Goal: Transaction & Acquisition: Book appointment/travel/reservation

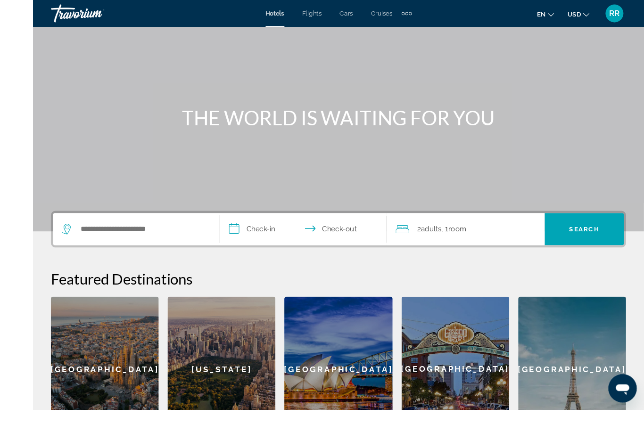
scroll to position [59, 0]
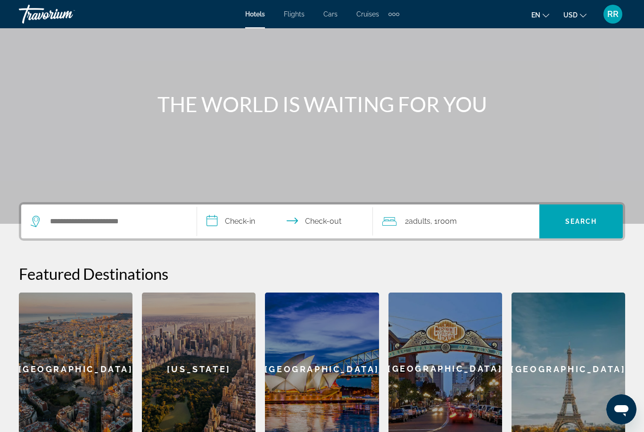
click at [44, 222] on div "Search widget" at bounding box center [107, 221] width 152 height 14
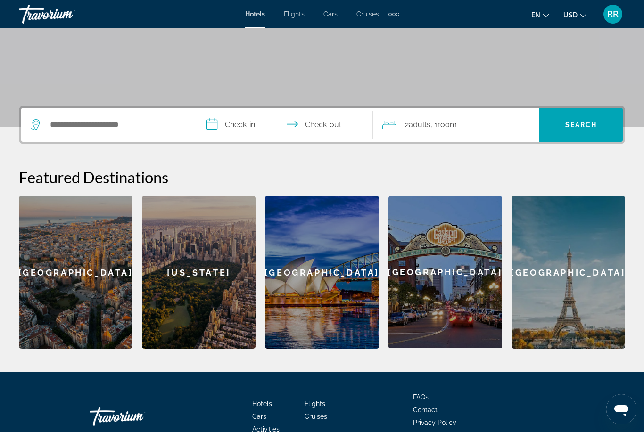
scroll to position [181, 0]
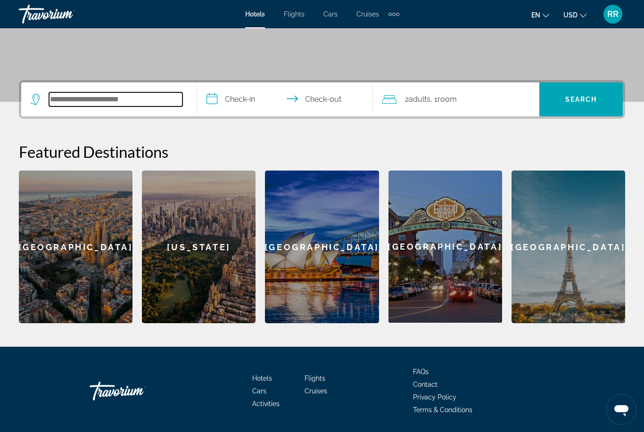
click at [55, 101] on input "Search hotel destination" at bounding box center [115, 99] width 133 height 14
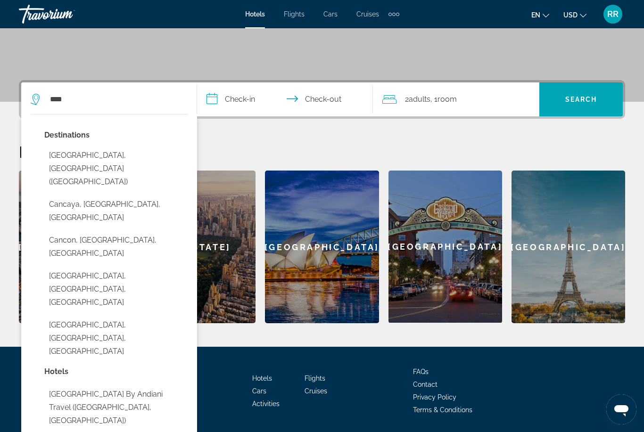
click at [119, 156] on button "[GEOGRAPHIC_DATA], [GEOGRAPHIC_DATA] ([GEOGRAPHIC_DATA])" at bounding box center [115, 169] width 143 height 44
type input "**********"
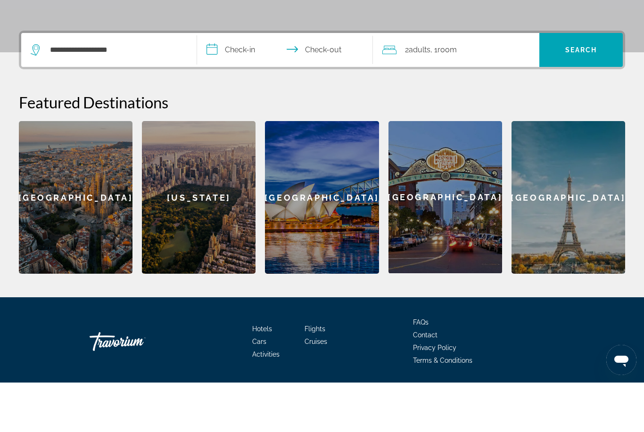
click at [217, 82] on input "**********" at bounding box center [287, 100] width 180 height 37
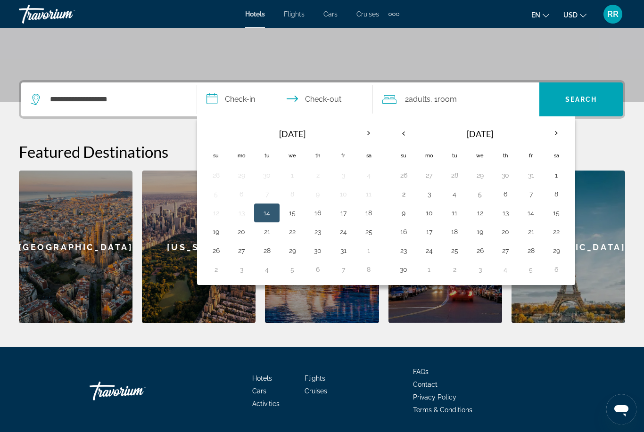
click at [556, 173] on button "1" at bounding box center [556, 175] width 15 height 13
click at [529, 191] on button "7" at bounding box center [530, 194] width 15 height 13
type input "**********"
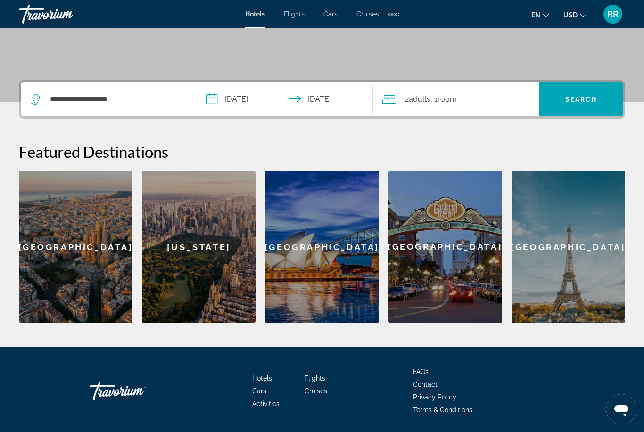
click at [579, 102] on span "Search" at bounding box center [581, 100] width 32 height 8
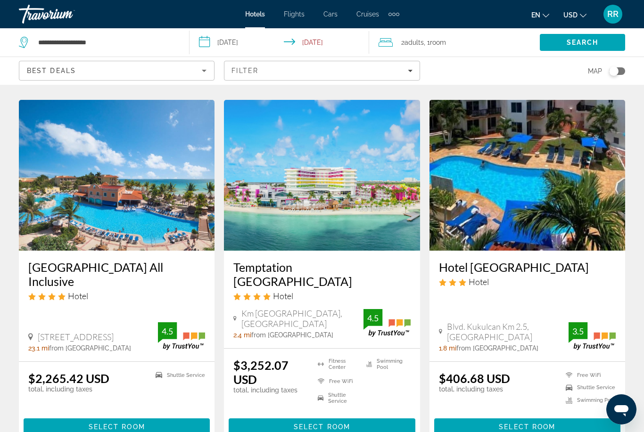
scroll to position [763, 0]
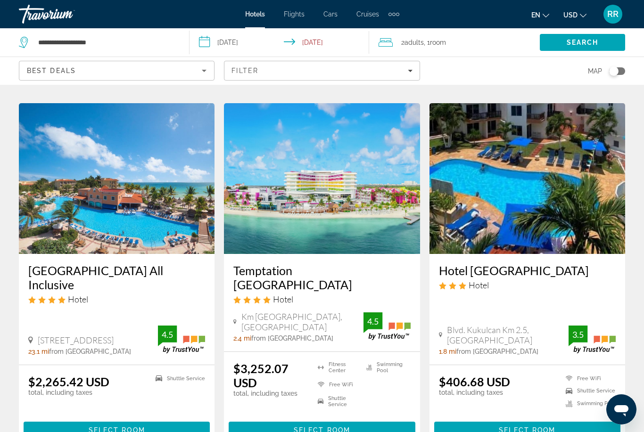
click at [69, 274] on div "Hotel Marina El Cid Spa & Beach Resort All Inclusive Hotel" at bounding box center [116, 287] width 177 height 48
click at [104, 427] on span "Select Room" at bounding box center [117, 431] width 57 height 8
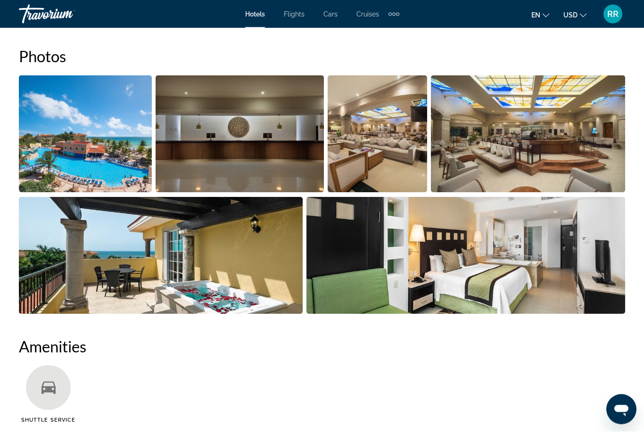
scroll to position [635, 0]
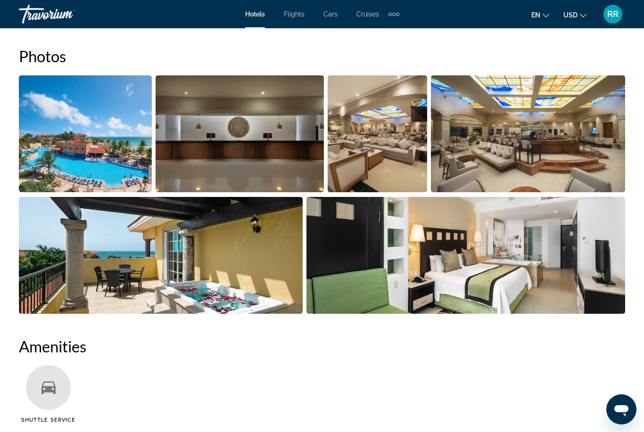
click at [75, 145] on img "Open full-screen image slider" at bounding box center [85, 133] width 133 height 117
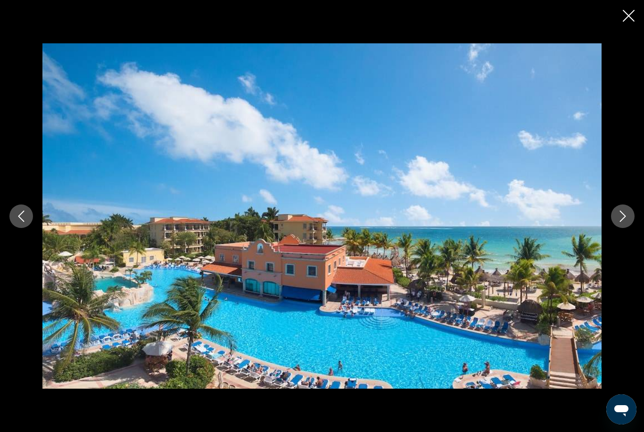
click at [630, 228] on button "Next image" at bounding box center [623, 217] width 24 height 24
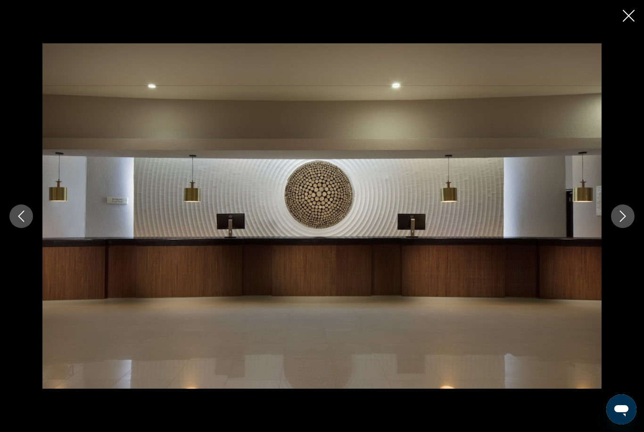
click at [622, 222] on icon "Next image" at bounding box center [622, 216] width 11 height 11
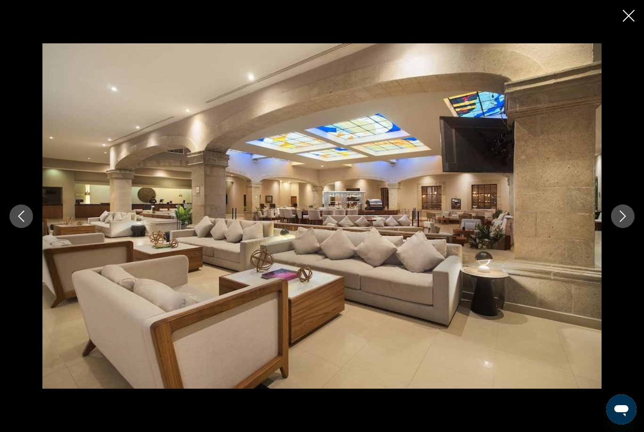
click at [624, 228] on button "Next image" at bounding box center [623, 217] width 24 height 24
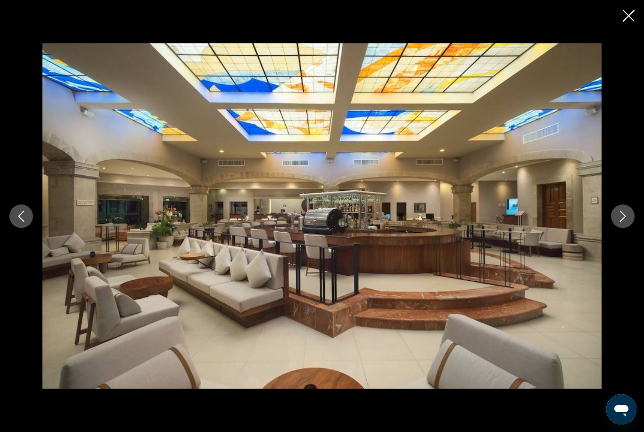
click at [624, 228] on button "Next image" at bounding box center [623, 217] width 24 height 24
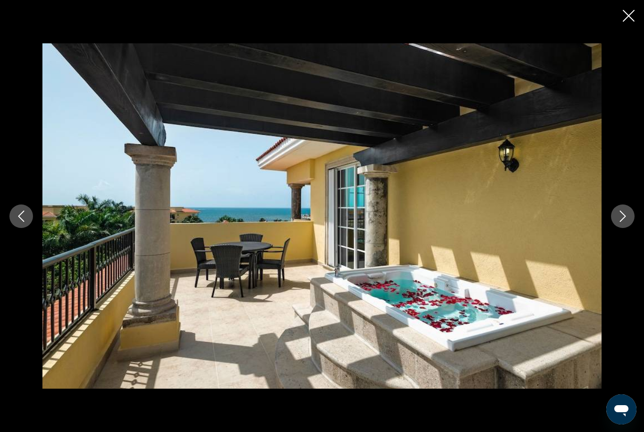
click at [630, 228] on button "Next image" at bounding box center [623, 217] width 24 height 24
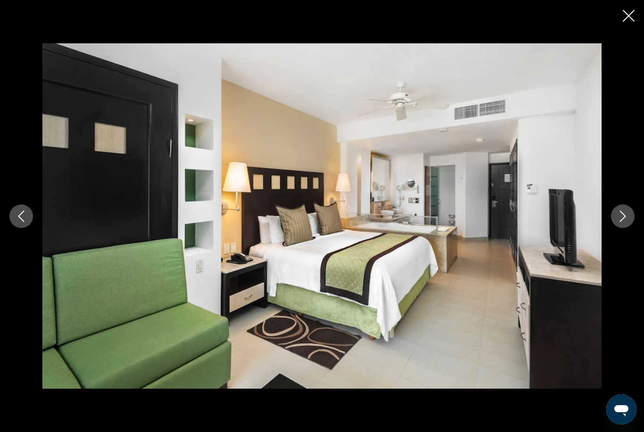
scroll to position [585, 0]
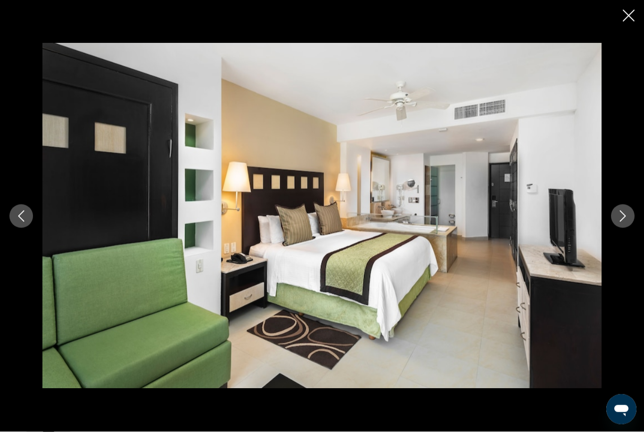
click at [631, 14] on icon "Close slideshow" at bounding box center [629, 16] width 12 height 12
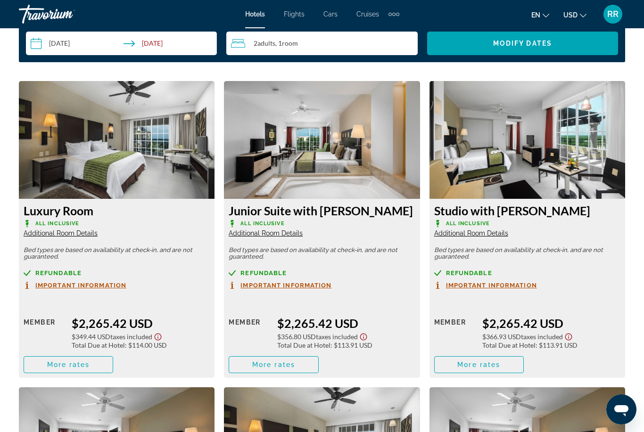
scroll to position [1421, 0]
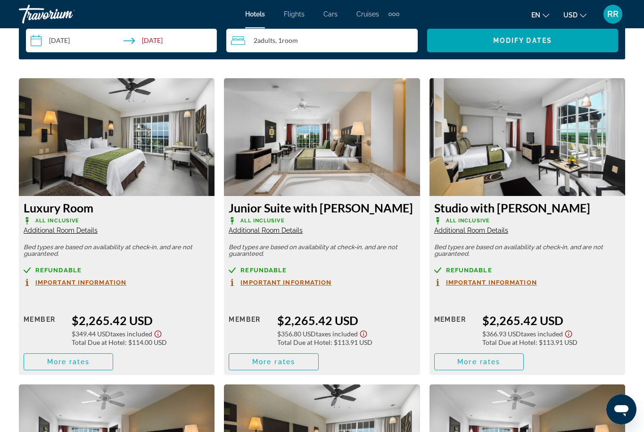
click at [60, 361] on span "More rates" at bounding box center [68, 362] width 43 height 8
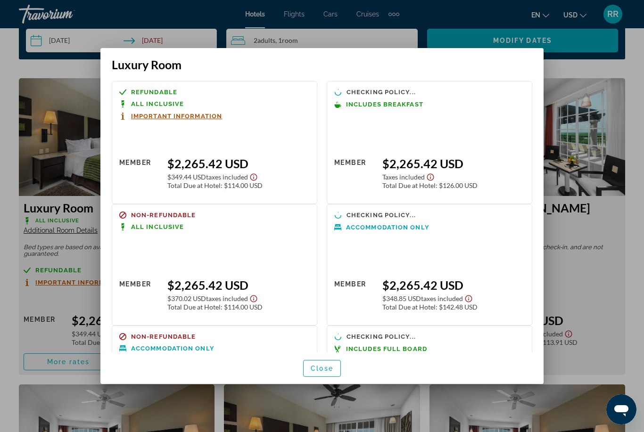
click at [606, 295] on div at bounding box center [322, 216] width 644 height 432
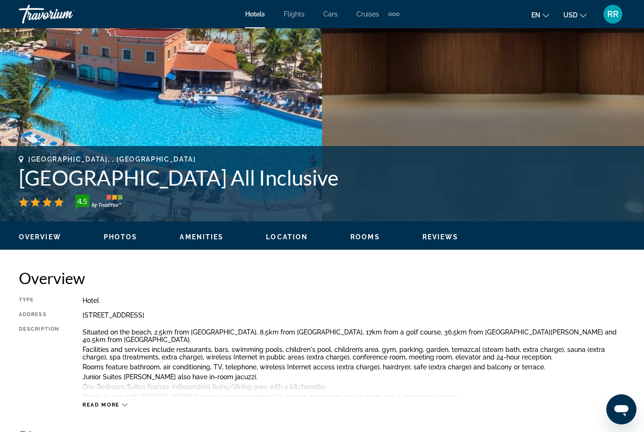
scroll to position [254, 0]
click at [45, 180] on h1 "Hotel Marina El Cid Spa & Beach Resort All Inclusive" at bounding box center [322, 178] width 606 height 25
click at [66, 181] on h1 "Hotel Marina El Cid Spa & Beach Resort All Inclusive" at bounding box center [322, 178] width 606 height 25
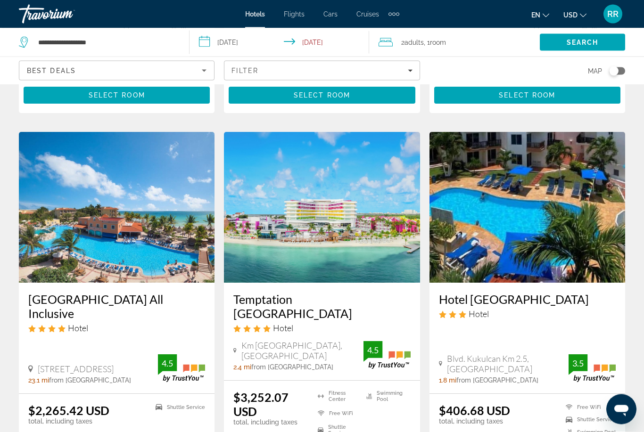
scroll to position [730, 0]
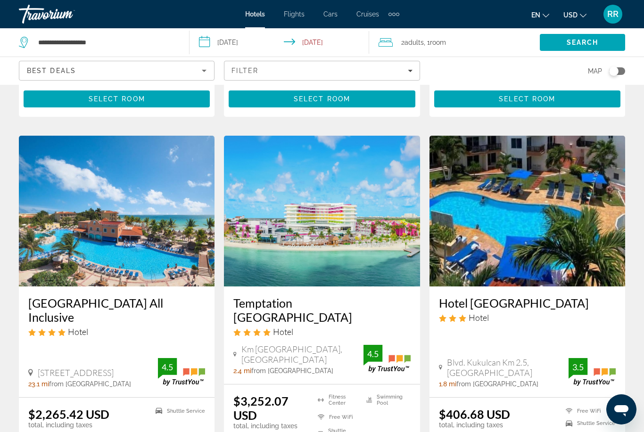
click at [57, 296] on h3 "Hotel Marina El Cid Spa & Beach Resort All Inclusive" at bounding box center [116, 310] width 177 height 28
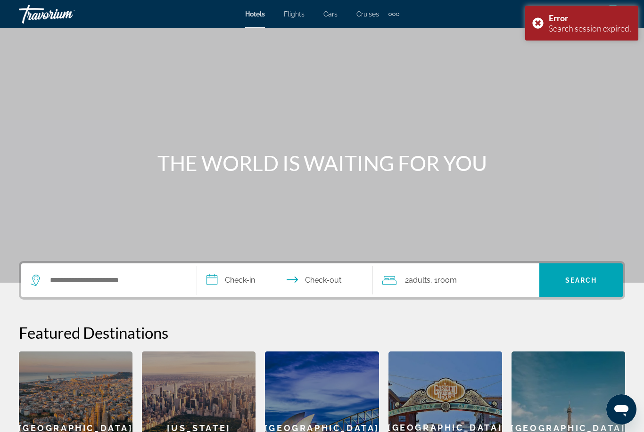
click at [41, 276] on icon "Search widget" at bounding box center [36, 280] width 11 height 11
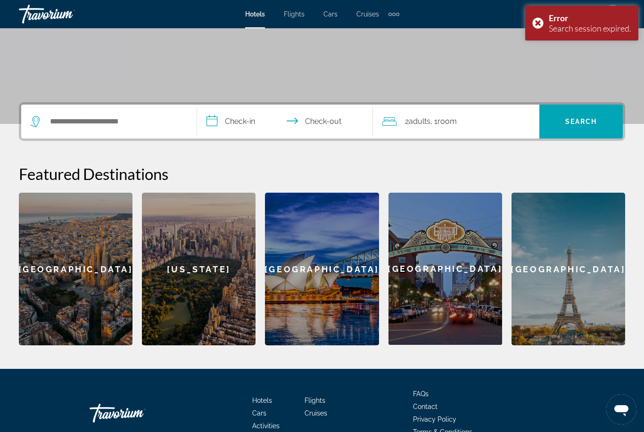
scroll to position [181, 0]
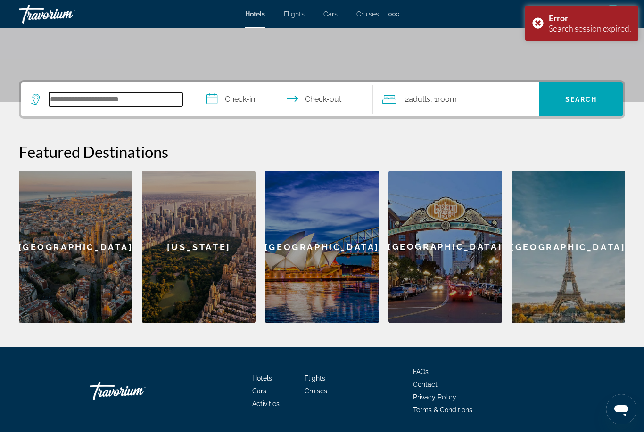
click at [72, 99] on input "Search hotel destination" at bounding box center [115, 99] width 133 height 14
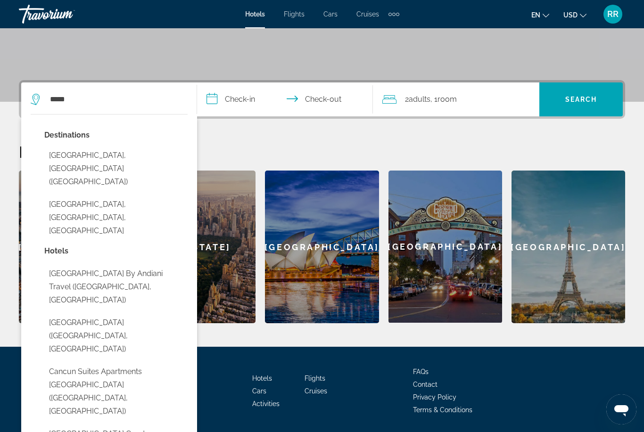
click at [117, 151] on button "[GEOGRAPHIC_DATA], [GEOGRAPHIC_DATA] ([GEOGRAPHIC_DATA])" at bounding box center [115, 169] width 143 height 44
type input "**********"
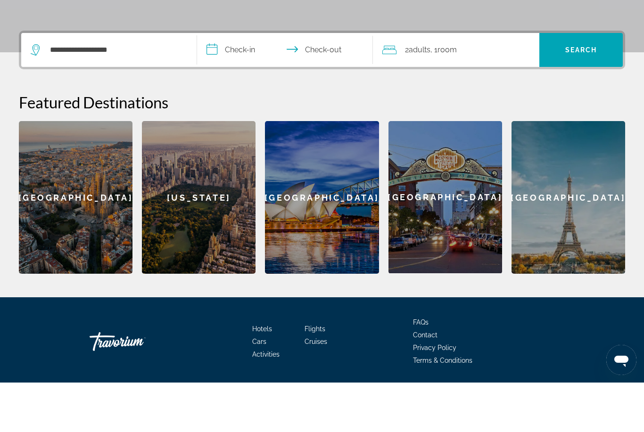
click at [212, 82] on input "**********" at bounding box center [287, 100] width 180 height 37
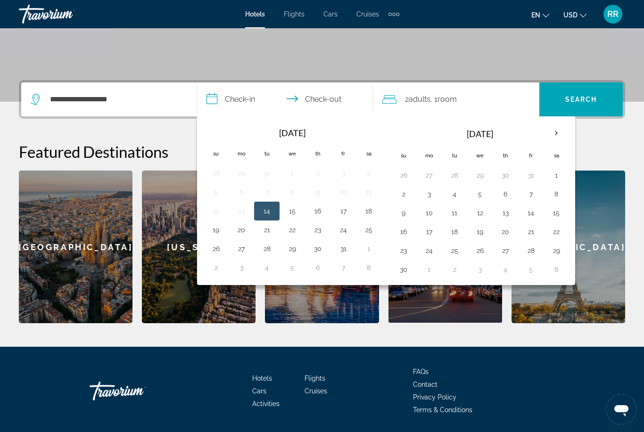
click at [558, 174] on button "1" at bounding box center [556, 175] width 15 height 13
click at [535, 196] on button "7" at bounding box center [530, 194] width 15 height 13
type input "**********"
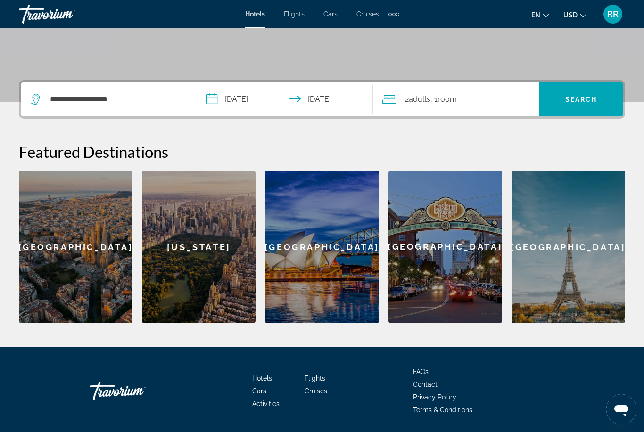
click at [582, 101] on span "Search" at bounding box center [581, 100] width 32 height 8
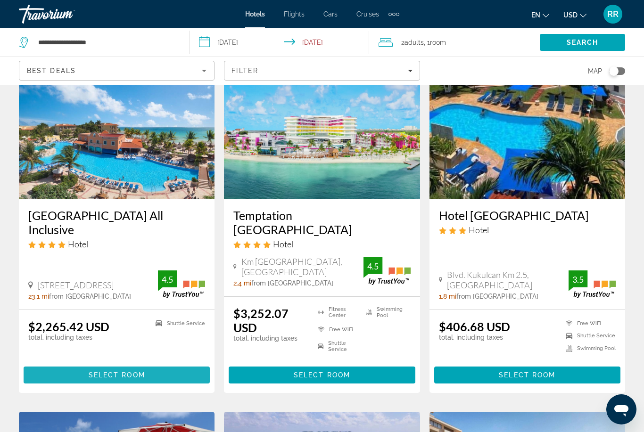
scroll to position [816, 0]
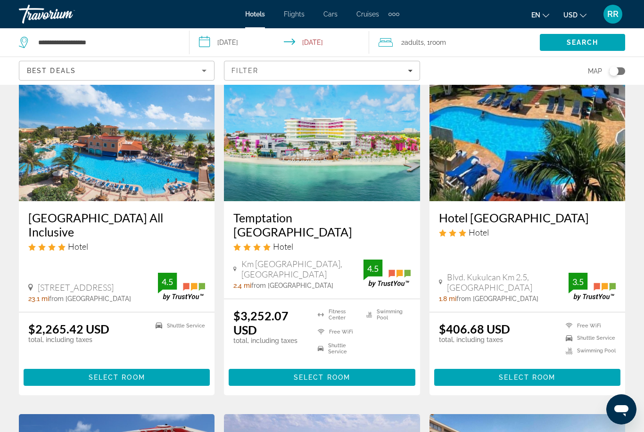
click at [85, 211] on h3 "Hotel Marina El Cid Spa & Beach Resort All Inclusive" at bounding box center [116, 225] width 177 height 28
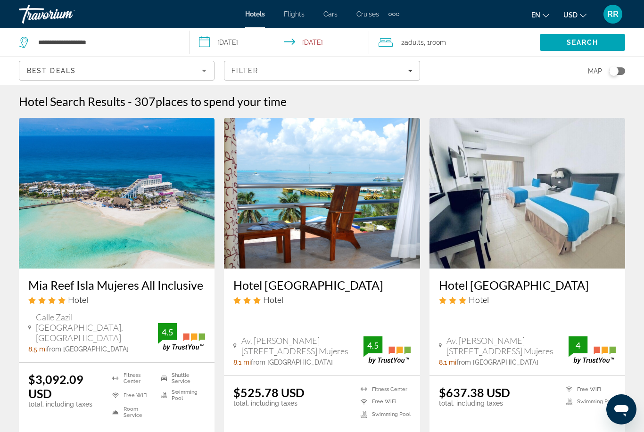
click at [410, 71] on icon "Filters" at bounding box center [410, 71] width 5 height 2
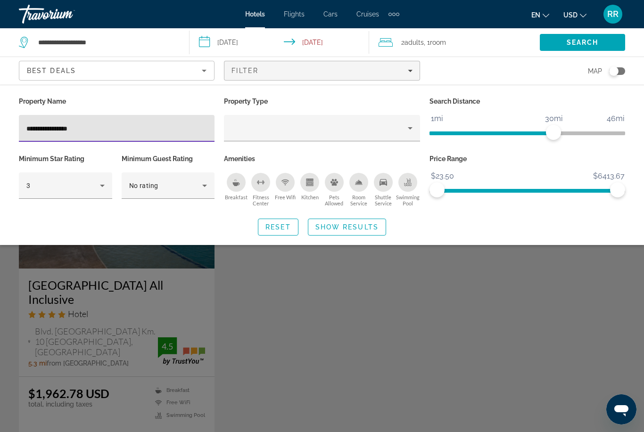
type input "**********"
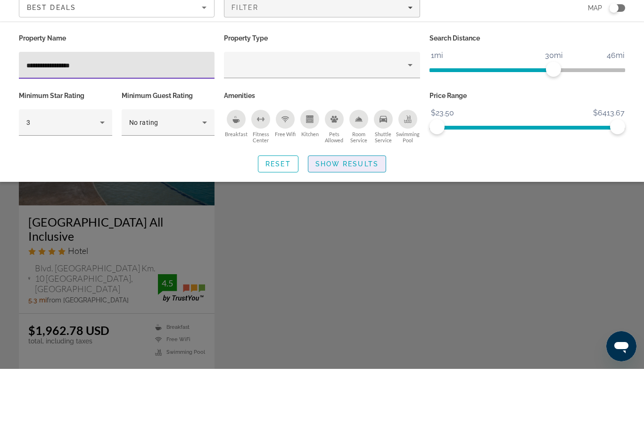
click at [350, 216] on span "Search widget" at bounding box center [346, 227] width 77 height 23
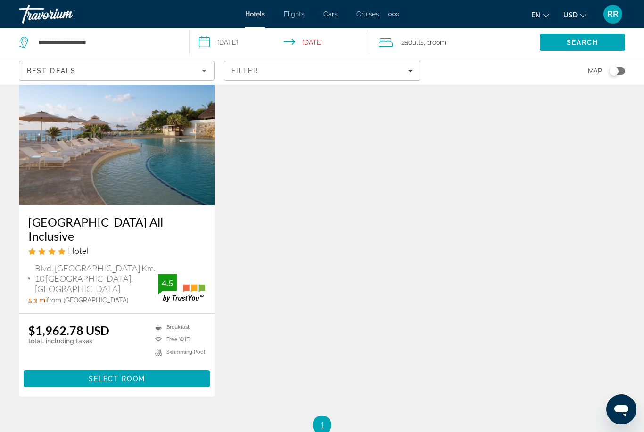
click at [72, 242] on h3 "Sunset Royal Beach Resort All Inclusive" at bounding box center [116, 229] width 177 height 28
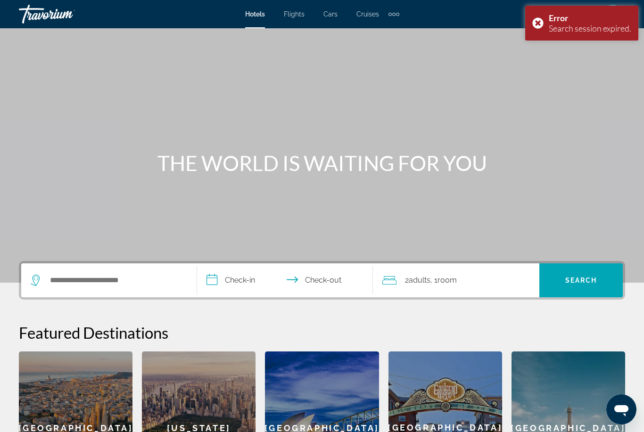
click at [38, 284] on icon "Search widget" at bounding box center [36, 280] width 11 height 11
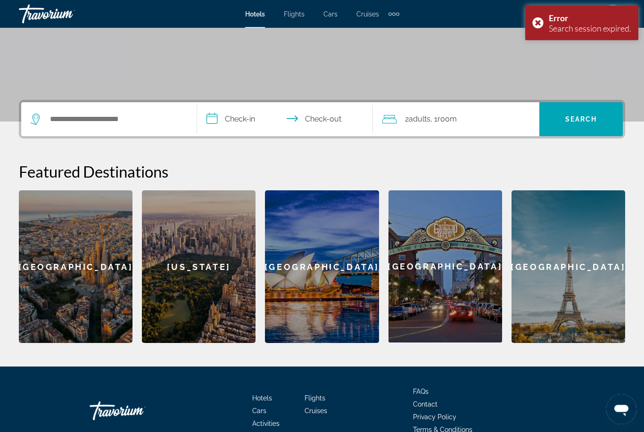
scroll to position [181, 0]
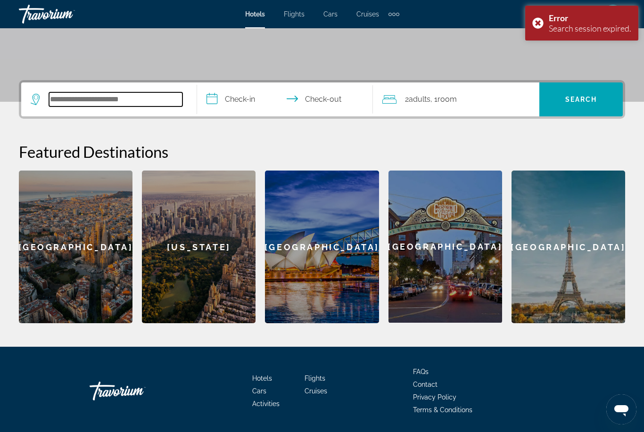
click at [49, 99] on input "Search hotel destination" at bounding box center [115, 99] width 133 height 14
type input "*"
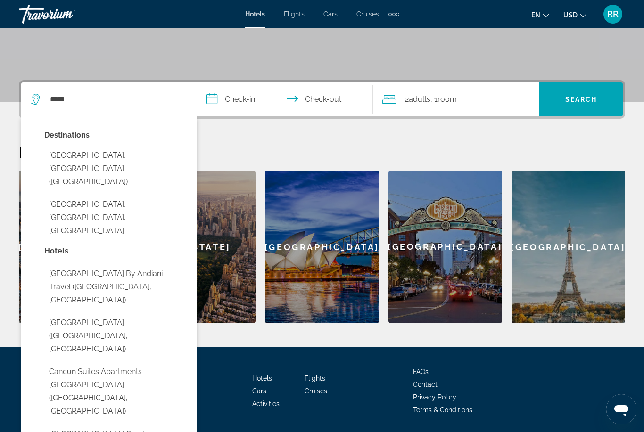
click at [77, 155] on button "[GEOGRAPHIC_DATA], [GEOGRAPHIC_DATA] ([GEOGRAPHIC_DATA])" at bounding box center [115, 169] width 143 height 44
type input "**********"
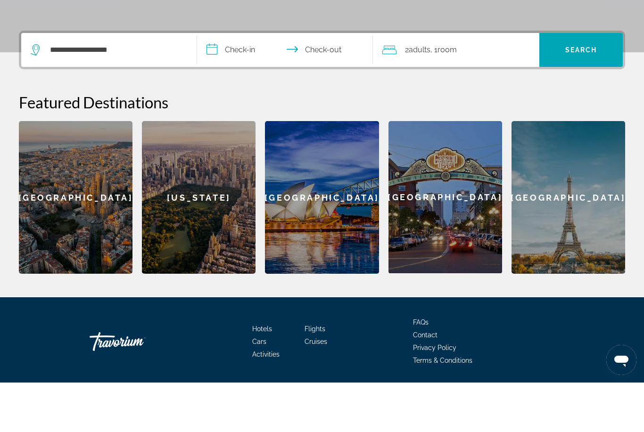
click at [216, 82] on input "**********" at bounding box center [287, 100] width 180 height 37
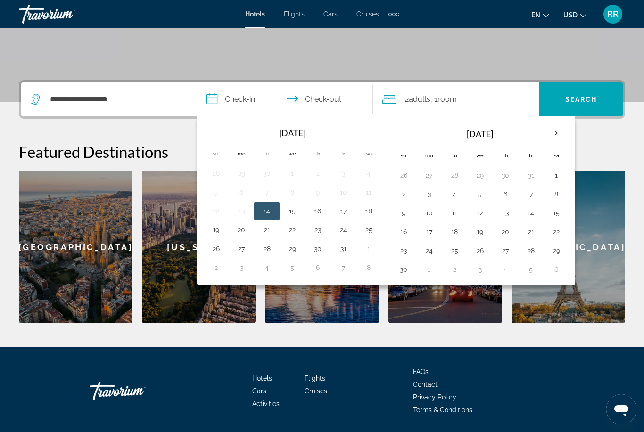
click at [557, 174] on button "1" at bounding box center [556, 175] width 15 height 13
click at [533, 196] on button "7" at bounding box center [530, 194] width 15 height 13
type input "**********"
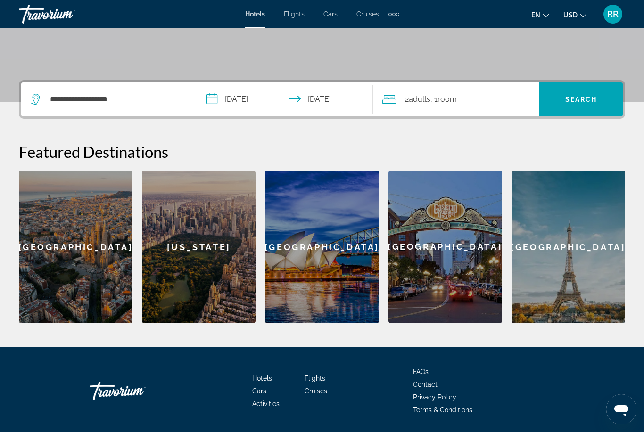
click at [580, 106] on span "Search" at bounding box center [580, 99] width 83 height 23
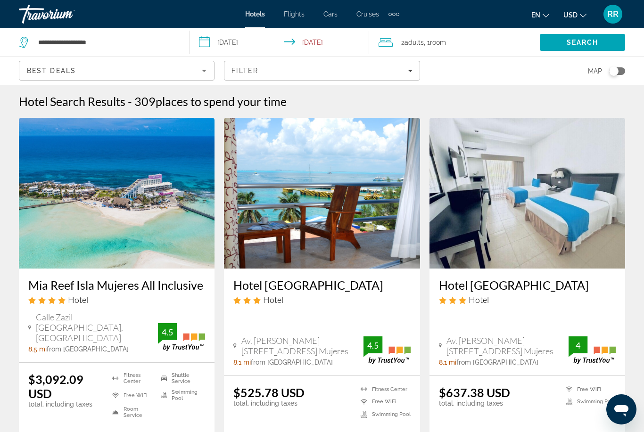
click at [415, 78] on span "Filters" at bounding box center [321, 70] width 195 height 23
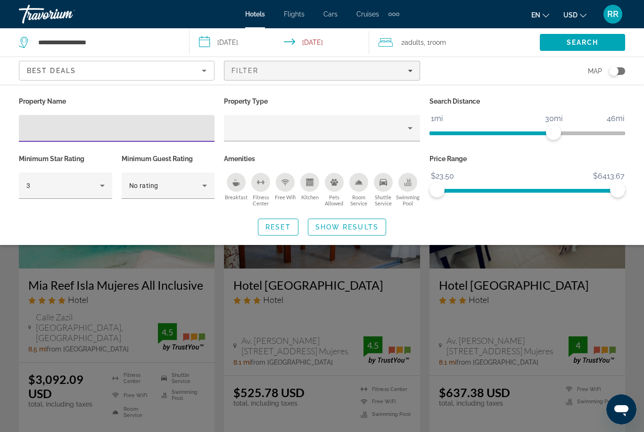
click at [33, 130] on input "Hotel Filters" at bounding box center [116, 128] width 180 height 11
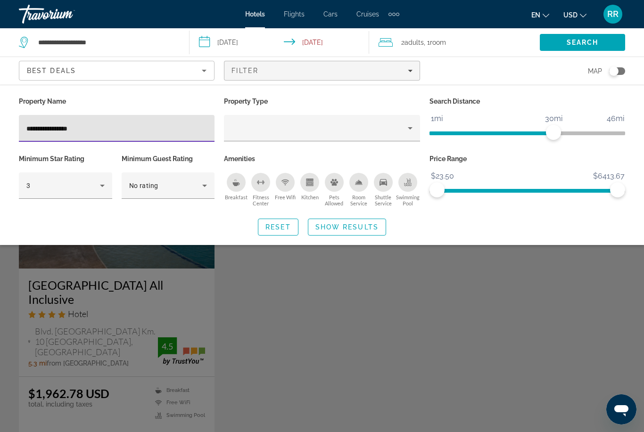
type input "**********"
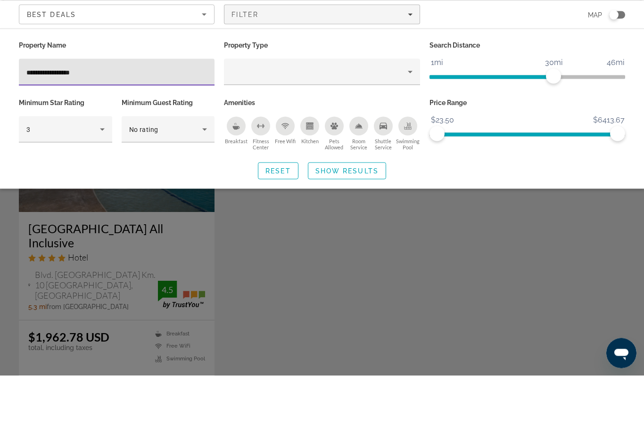
click at [348, 216] on span "Search widget" at bounding box center [346, 227] width 77 height 23
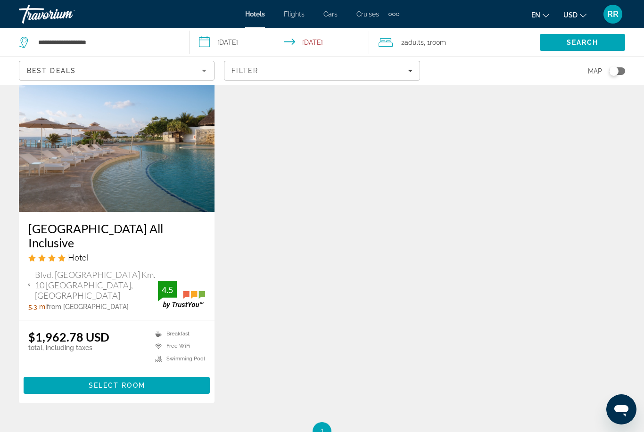
click at [125, 374] on span "Main content" at bounding box center [117, 385] width 186 height 23
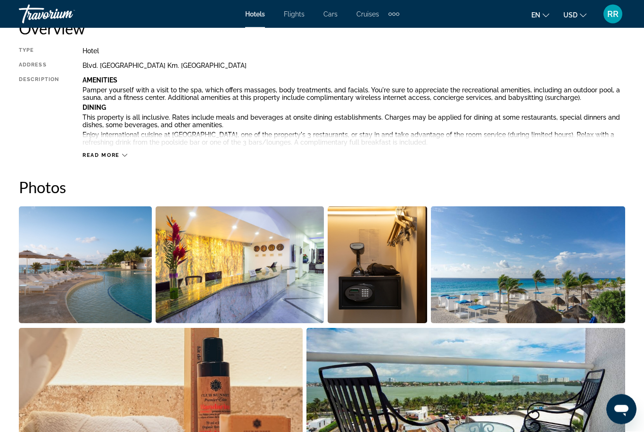
scroll to position [522, 0]
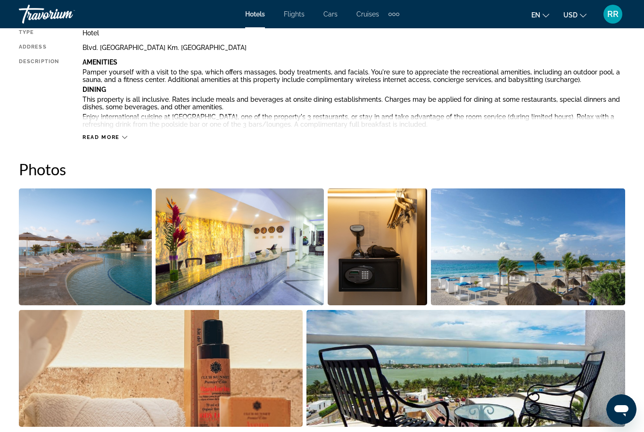
click at [78, 280] on img "Open full-screen image slider" at bounding box center [85, 247] width 133 height 117
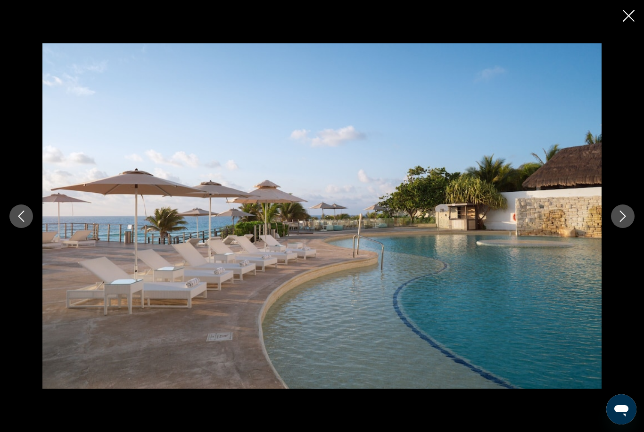
click at [619, 222] on icon "Next image" at bounding box center [622, 216] width 11 height 11
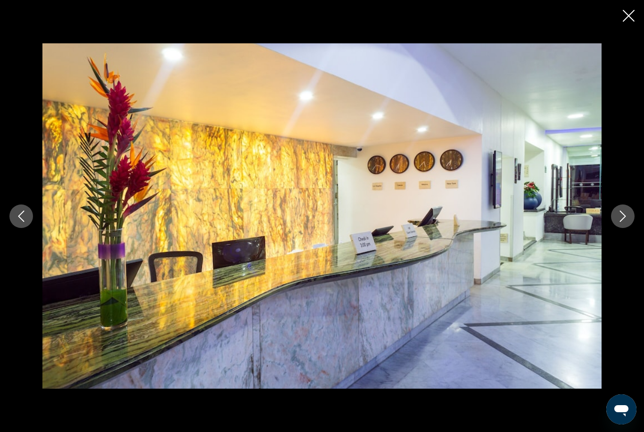
click at [620, 228] on button "Next image" at bounding box center [623, 217] width 24 height 24
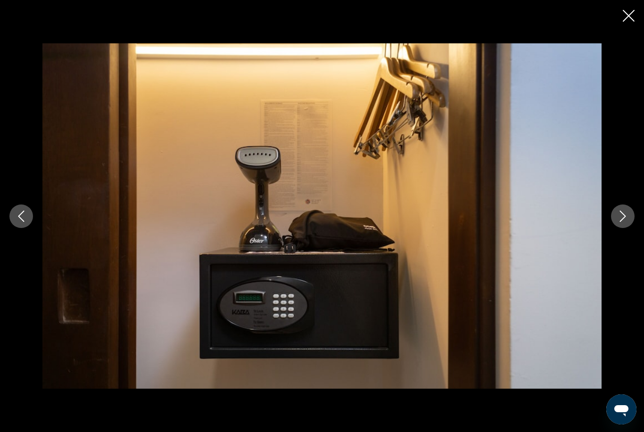
click at [621, 222] on icon "Next image" at bounding box center [622, 216] width 11 height 11
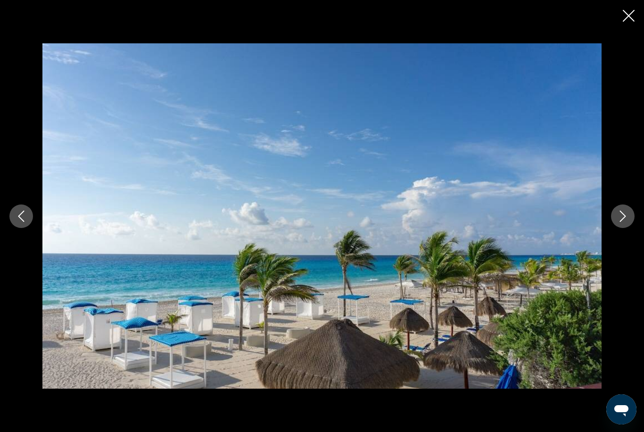
click at [623, 222] on icon "Next image" at bounding box center [622, 216] width 11 height 11
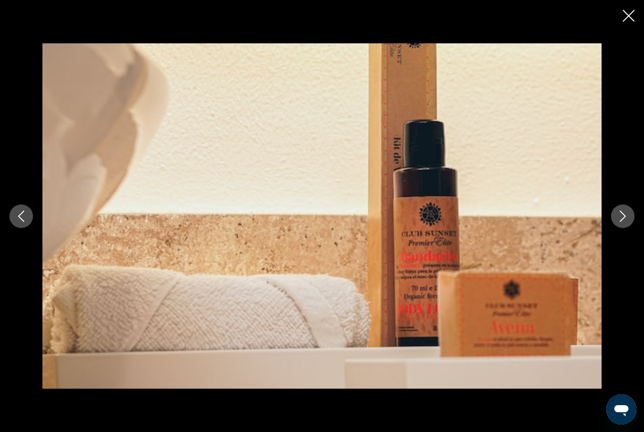
click at [625, 222] on icon "Next image" at bounding box center [622, 216] width 11 height 11
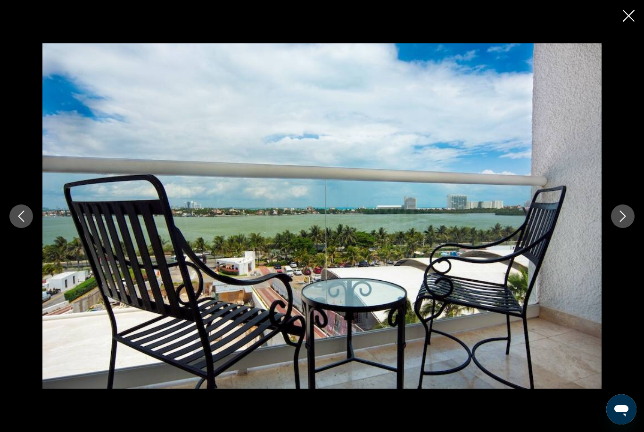
click at [624, 222] on icon "Next image" at bounding box center [623, 216] width 6 height 11
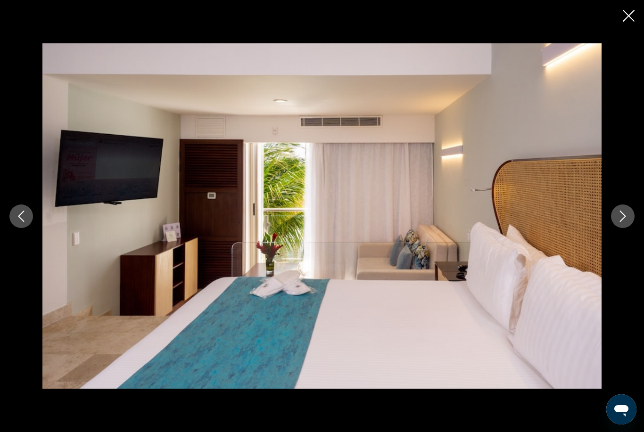
click at [624, 222] on icon "Next image" at bounding box center [623, 216] width 6 height 11
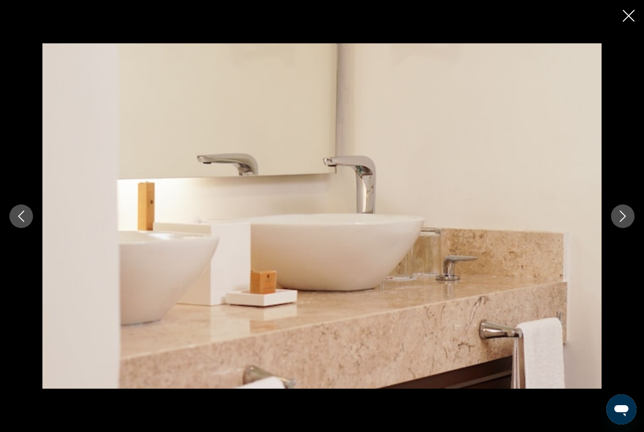
click at [626, 222] on icon "Next image" at bounding box center [622, 216] width 11 height 11
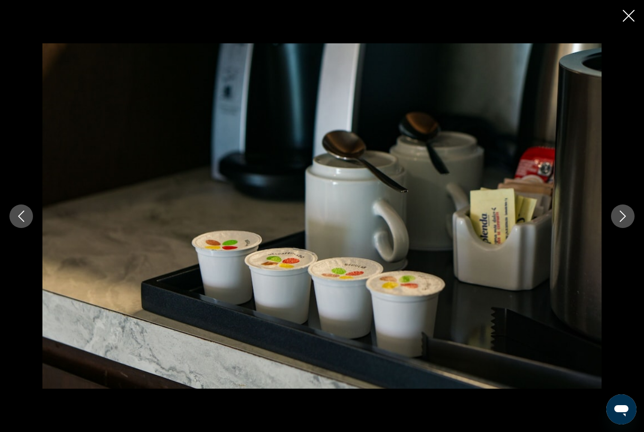
click at [627, 222] on icon "Next image" at bounding box center [622, 216] width 11 height 11
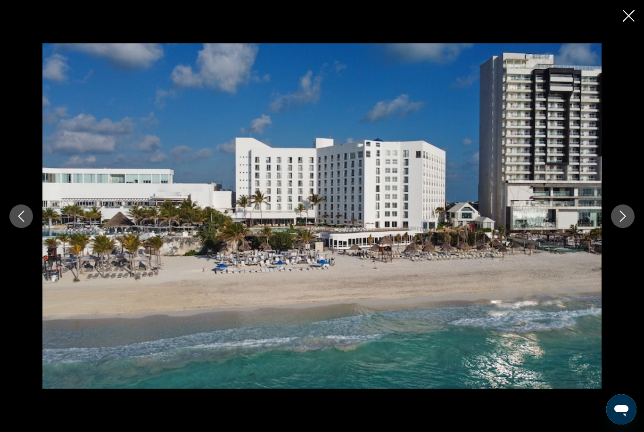
click at [623, 222] on icon "Next image" at bounding box center [622, 216] width 11 height 11
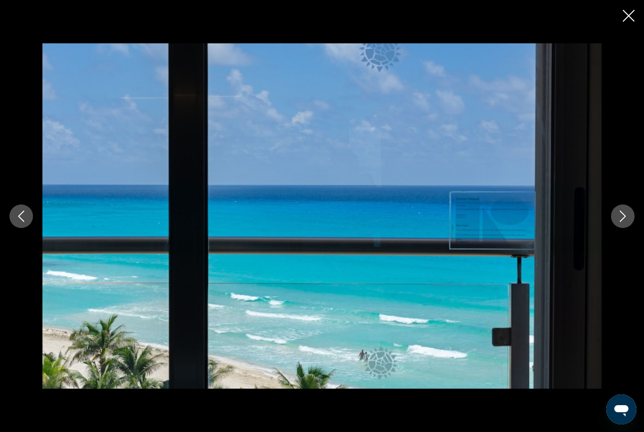
click at [625, 222] on icon "Next image" at bounding box center [622, 216] width 11 height 11
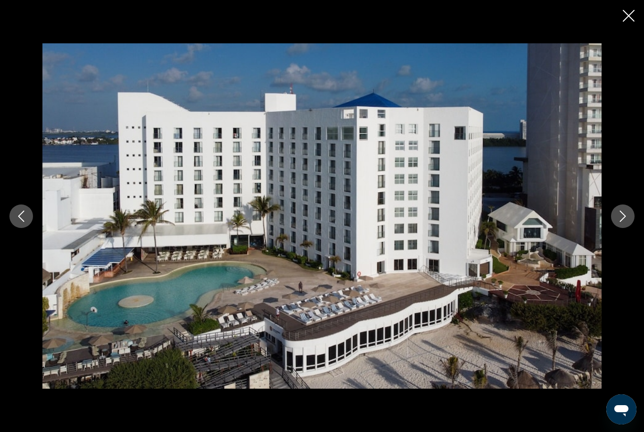
click at [624, 222] on icon "Next image" at bounding box center [622, 216] width 11 height 11
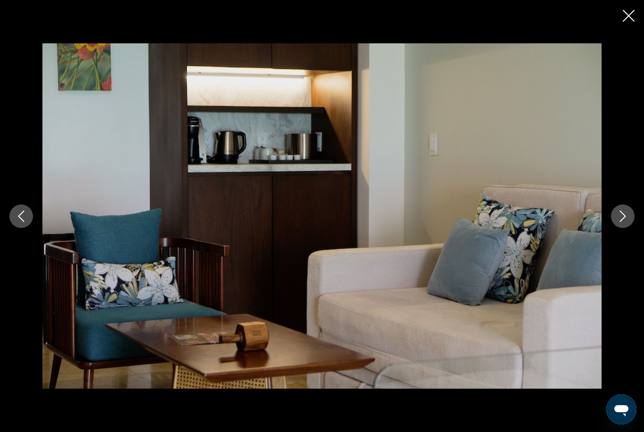
click at [621, 228] on button "Next image" at bounding box center [623, 217] width 24 height 24
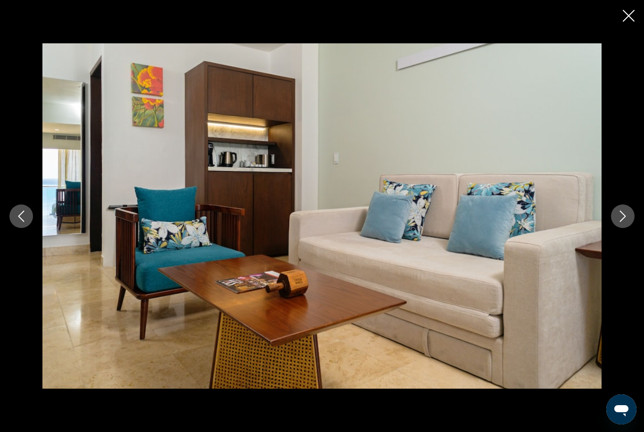
click at [621, 228] on button "Next image" at bounding box center [623, 217] width 24 height 24
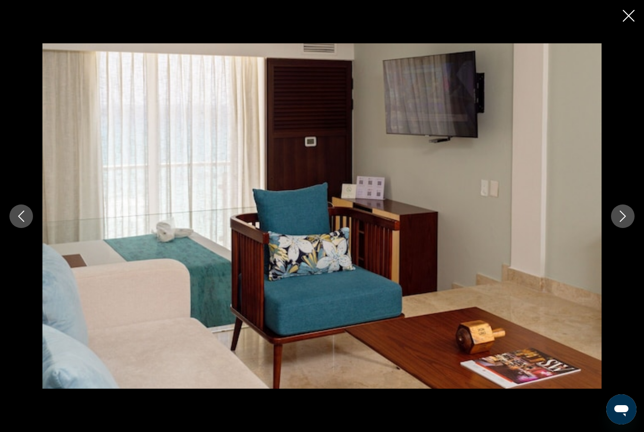
click at [629, 19] on icon "Close slideshow" at bounding box center [629, 16] width 12 height 12
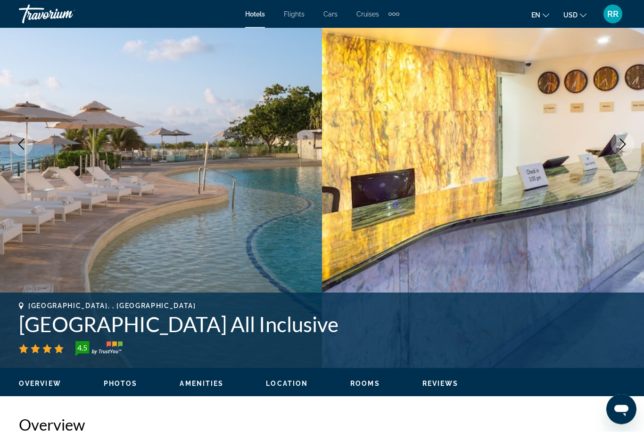
scroll to position [0, 0]
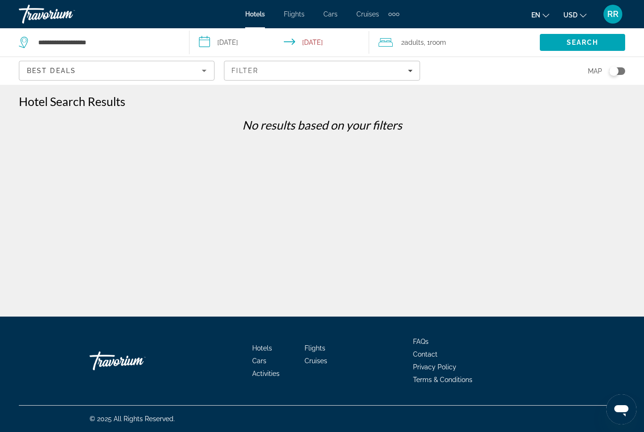
click at [40, 67] on span "Best Deals" at bounding box center [51, 71] width 49 height 8
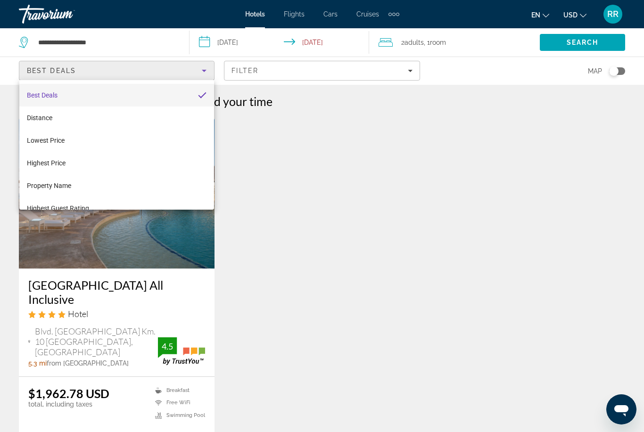
click at [207, 70] on div at bounding box center [322, 216] width 644 height 432
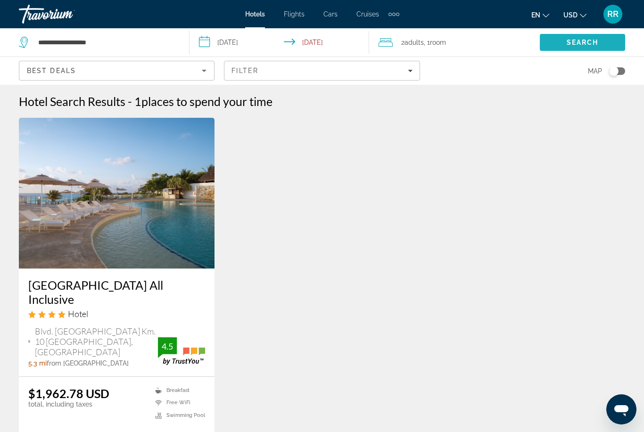
click at [583, 38] on span "Search" at bounding box center [582, 42] width 85 height 23
click at [588, 42] on span "Search" at bounding box center [582, 43] width 32 height 8
click at [582, 43] on span "Search" at bounding box center [582, 43] width 32 height 8
click at [587, 39] on span "Search" at bounding box center [582, 43] width 32 height 8
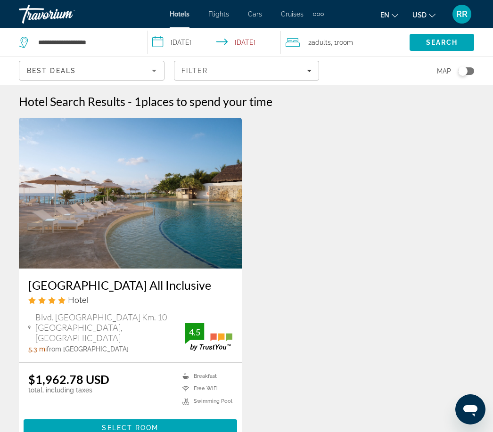
click at [356, 221] on div "Sunset Royal Beach Resort All Inclusive Hotel Blvd. Kukulkan Km. 10 Zona Hotele…" at bounding box center [246, 291] width 465 height 347
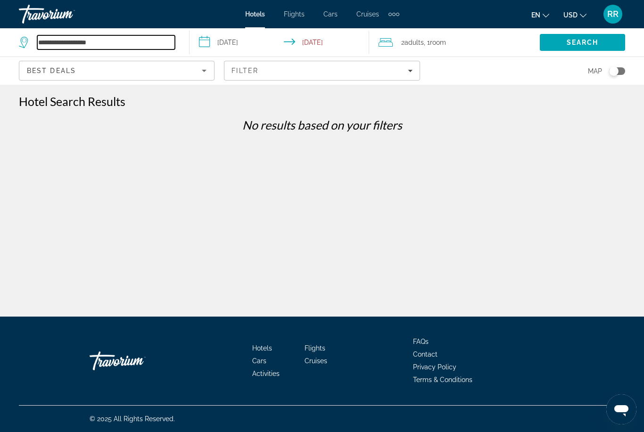
click at [38, 37] on input "**********" at bounding box center [106, 42] width 138 height 14
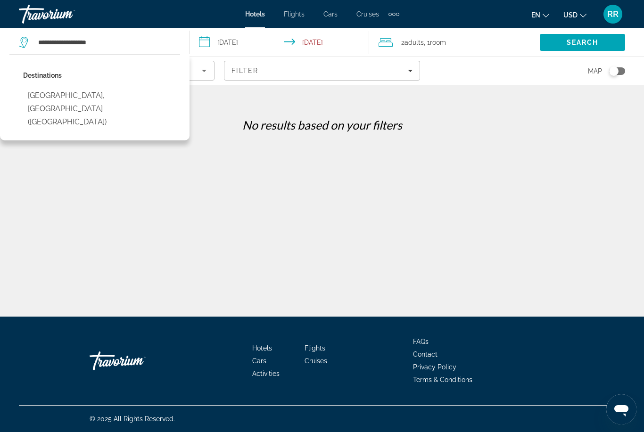
click at [58, 93] on button "[GEOGRAPHIC_DATA], [GEOGRAPHIC_DATA] ([GEOGRAPHIC_DATA])" at bounding box center [101, 109] width 157 height 44
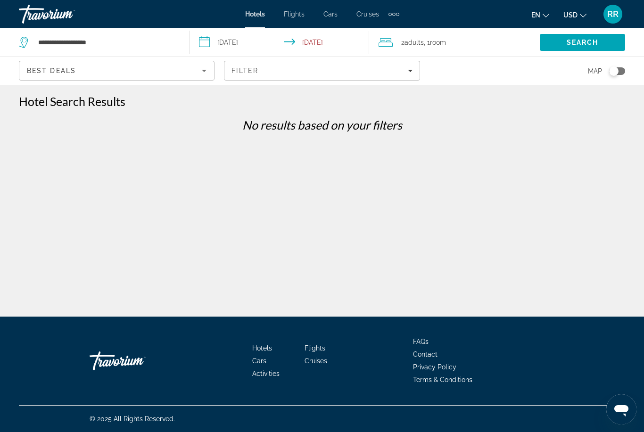
click at [581, 44] on span "Search" at bounding box center [582, 43] width 32 height 8
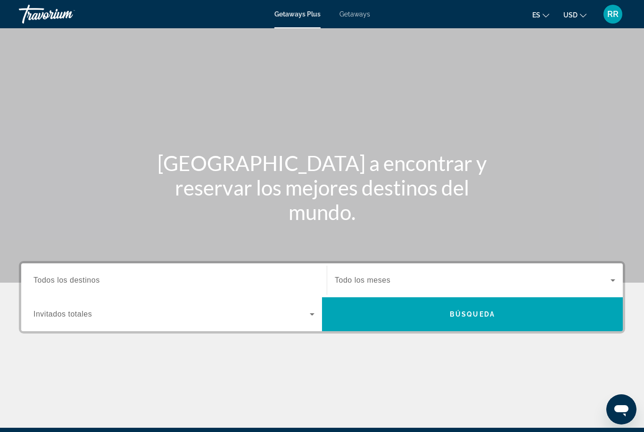
click at [84, 281] on span "Todos los destinos" at bounding box center [66, 280] width 66 height 8
click at [84, 281] on input "Destination Todos los destinos" at bounding box center [173, 280] width 281 height 11
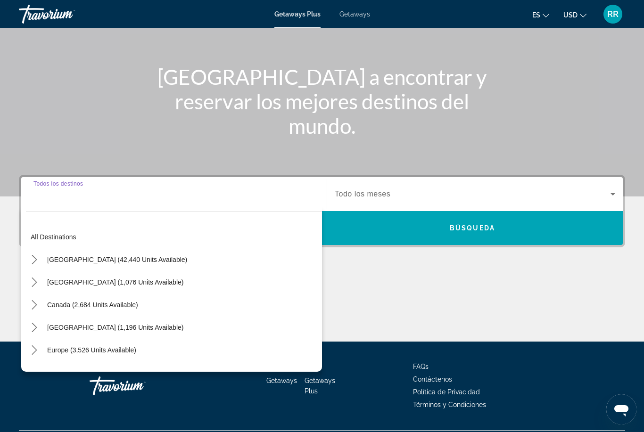
scroll to position [111, 0]
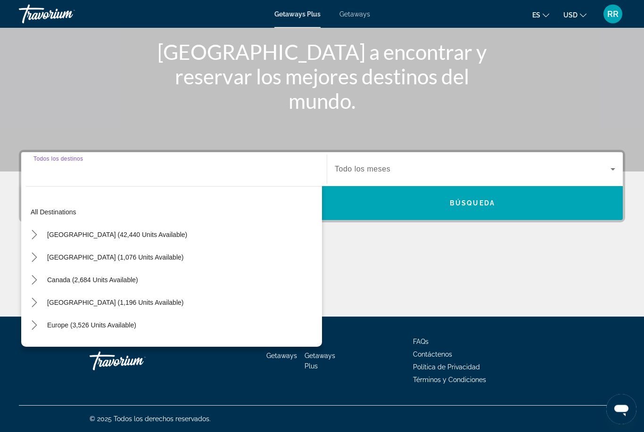
click at [73, 233] on span "United States (42,440 units available)" at bounding box center [117, 235] width 140 height 8
type input "**********"
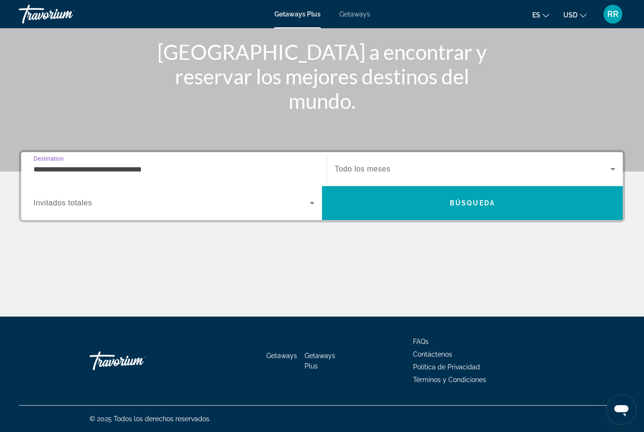
click at [316, 205] on icon "Search widget" at bounding box center [311, 202] width 11 height 11
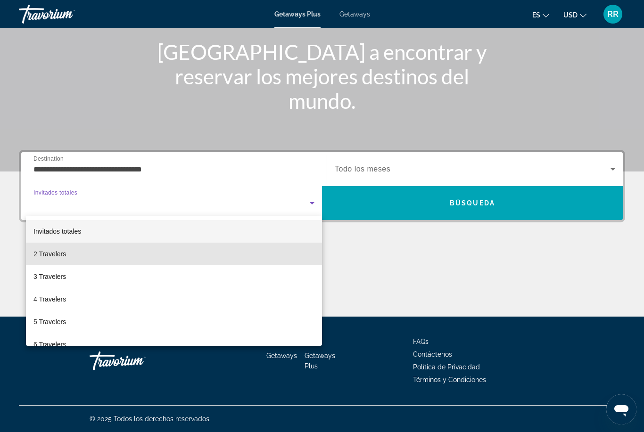
click at [62, 257] on span "2 Travelers" at bounding box center [49, 253] width 33 height 11
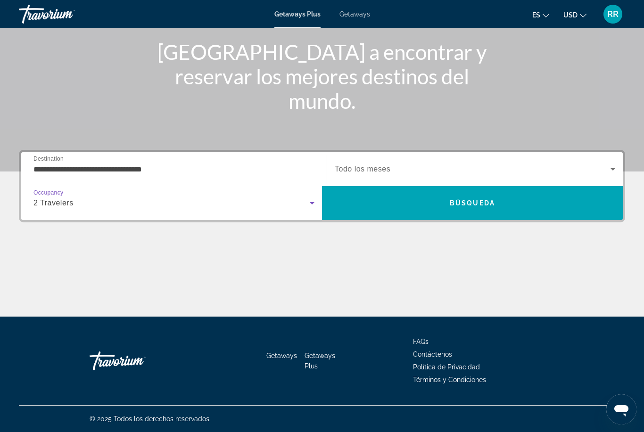
click at [471, 205] on span "Búsqueda" at bounding box center [472, 203] width 45 height 8
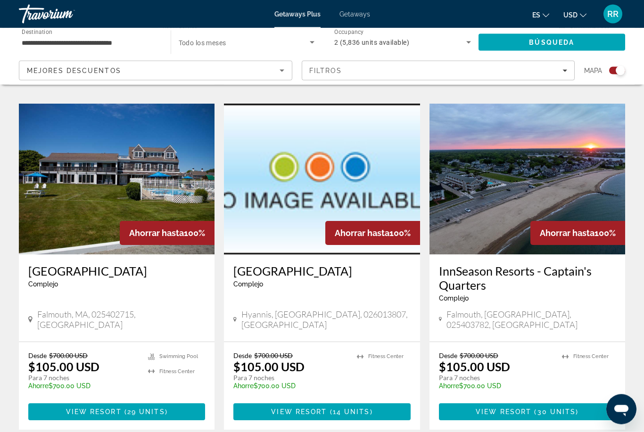
scroll to position [1411, 0]
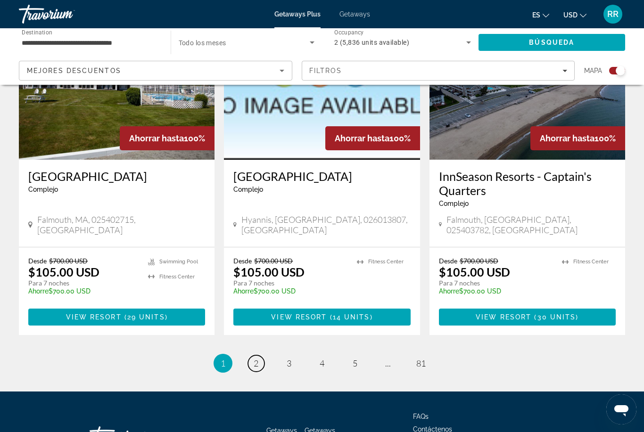
click at [254, 355] on link "page 2" at bounding box center [256, 363] width 16 height 16
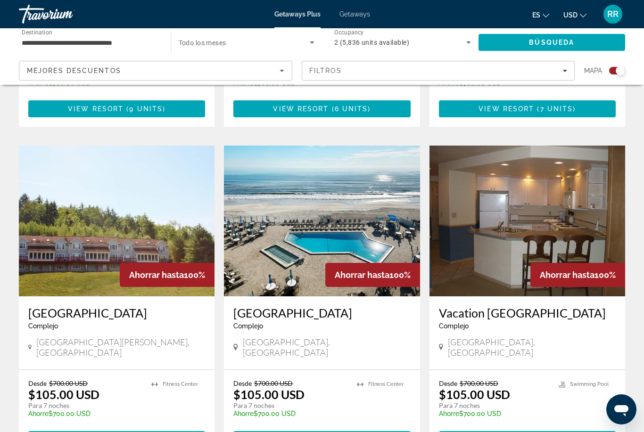
scroll to position [1327, 0]
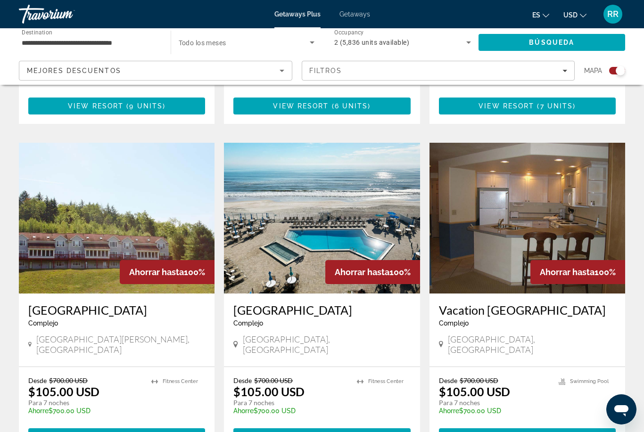
click at [340, 432] on span "7 units" at bounding box center [351, 437] width 33 height 8
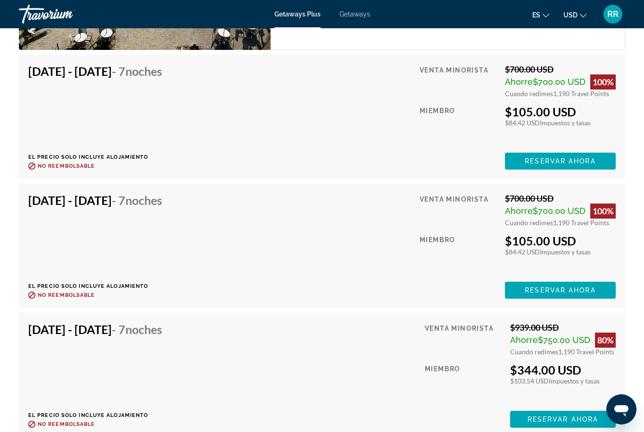
scroll to position [1807, 0]
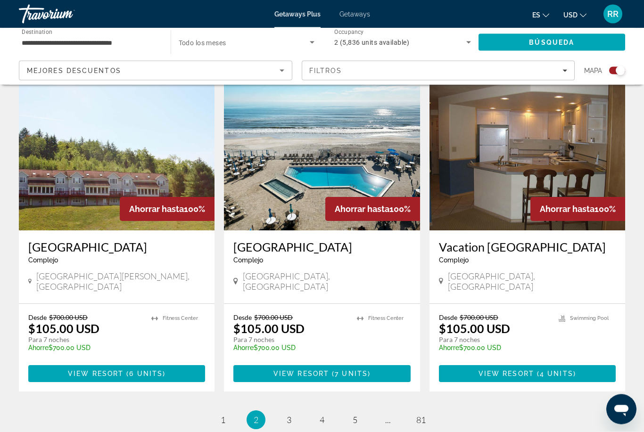
scroll to position [1411, 0]
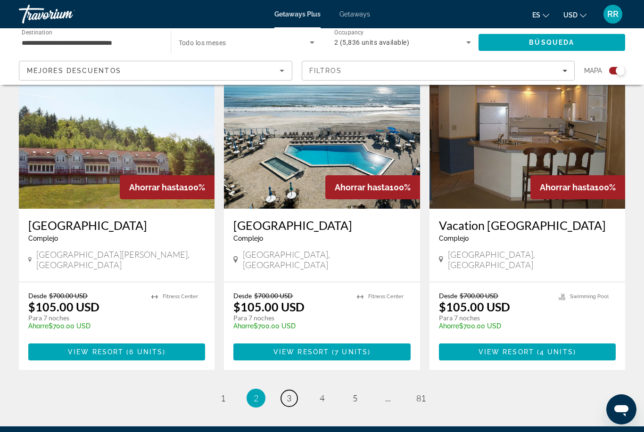
click at [292, 390] on link "page 3" at bounding box center [289, 398] width 16 height 16
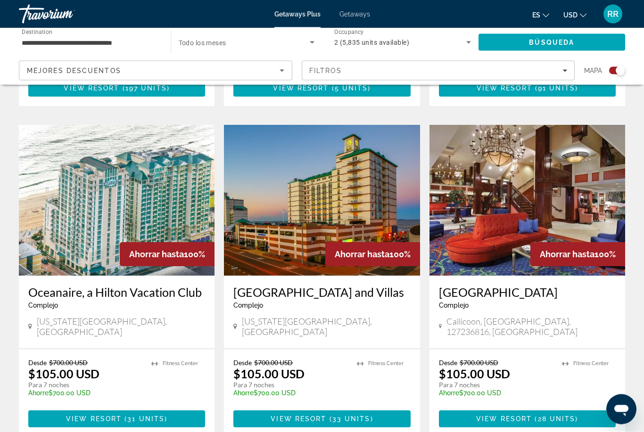
scroll to position [1318, 0]
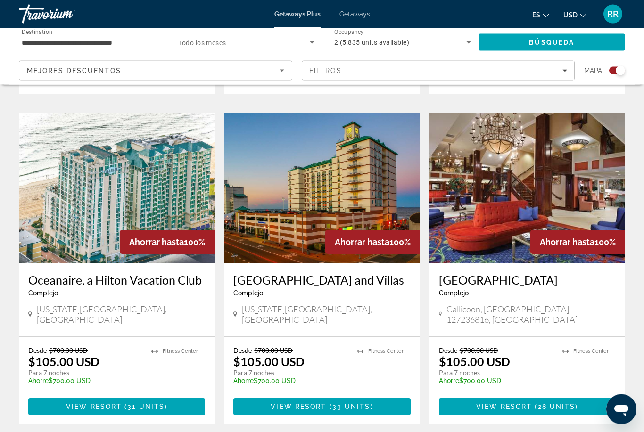
click at [129, 403] on span "31 units" at bounding box center [145, 407] width 37 height 8
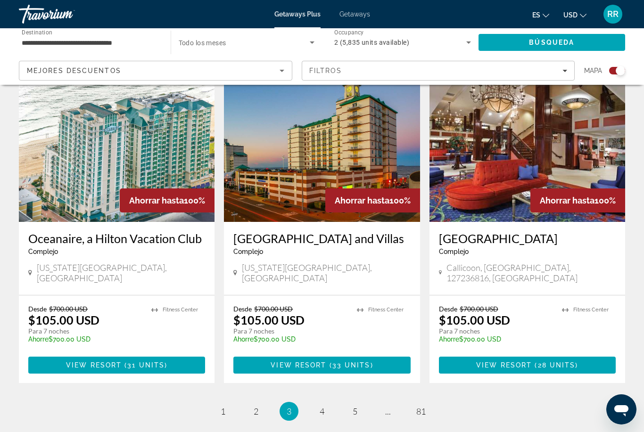
scroll to position [1366, 0]
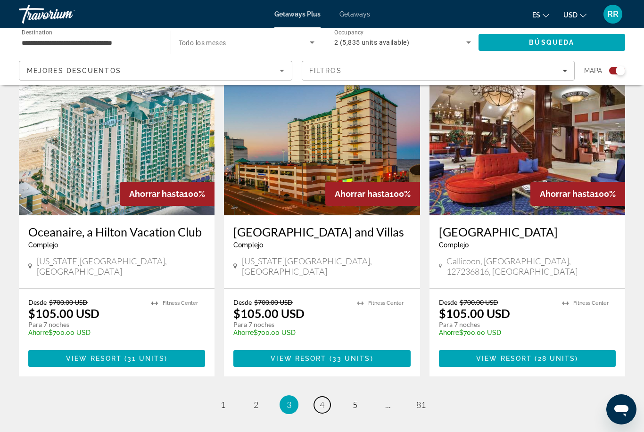
click at [324, 397] on link "page 4" at bounding box center [322, 405] width 16 height 16
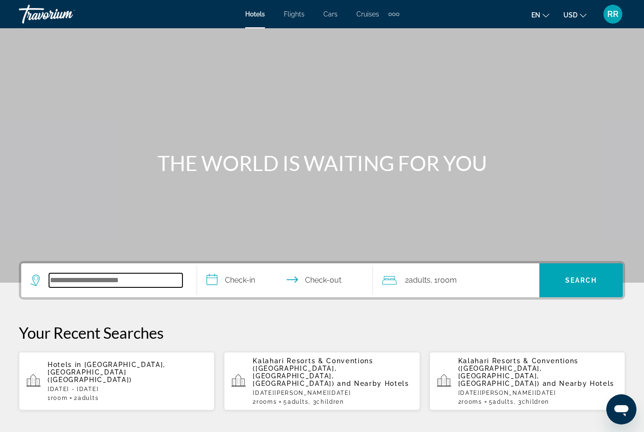
click at [50, 287] on input "Search hotel destination" at bounding box center [115, 280] width 133 height 14
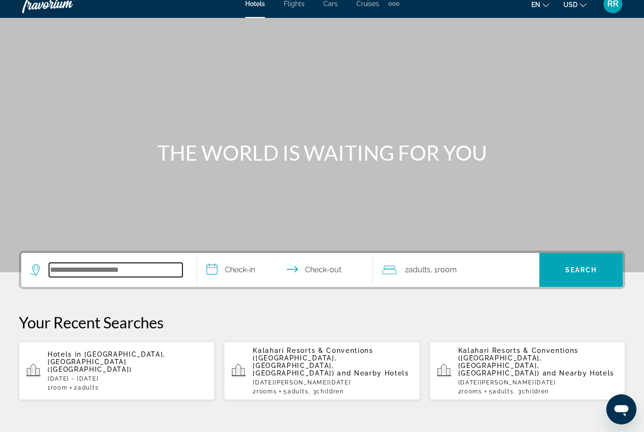
scroll to position [5, 0]
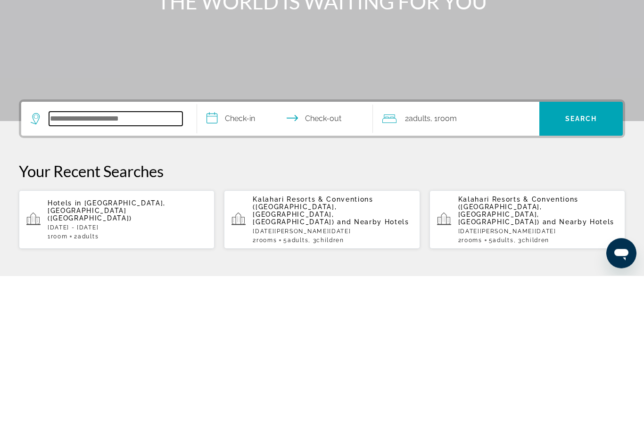
click at [75, 268] on input "Search hotel destination" at bounding box center [115, 275] width 133 height 14
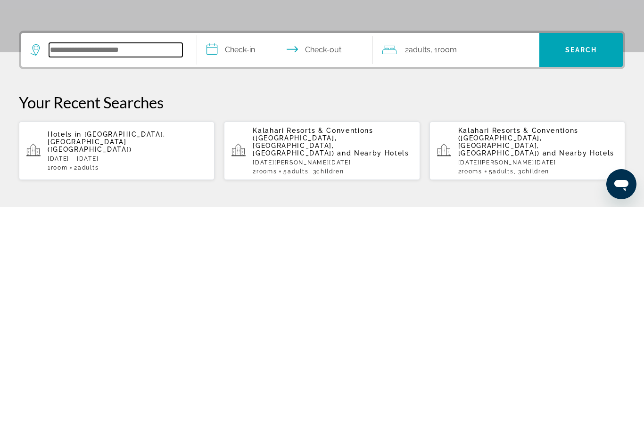
click at [74, 268] on input "Search hotel destination" at bounding box center [115, 275] width 133 height 14
type input "*"
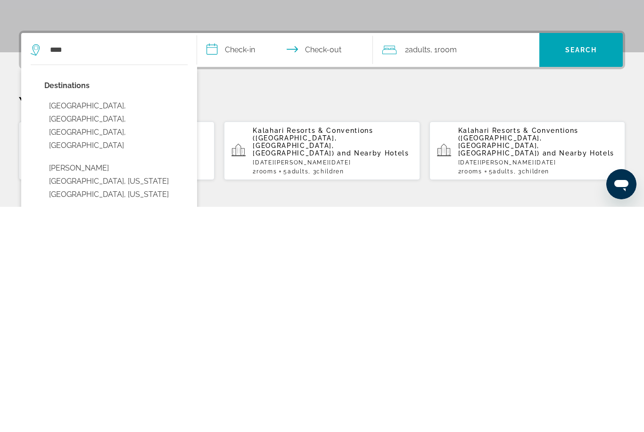
click at [63, 322] on button "[GEOGRAPHIC_DATA], [GEOGRAPHIC_DATA], [GEOGRAPHIC_DATA], [GEOGRAPHIC_DATA]" at bounding box center [115, 350] width 143 height 57
type input "**********"
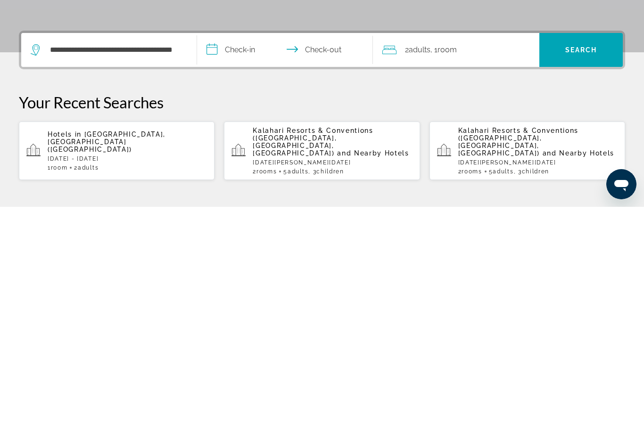
click at [218, 258] on input "**********" at bounding box center [287, 276] width 180 height 37
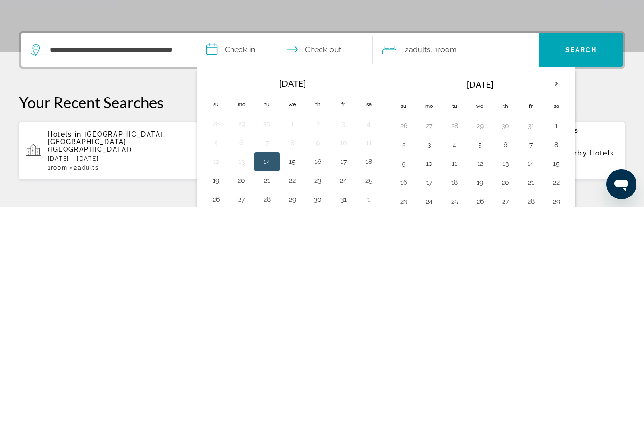
scroll to position [230, 0]
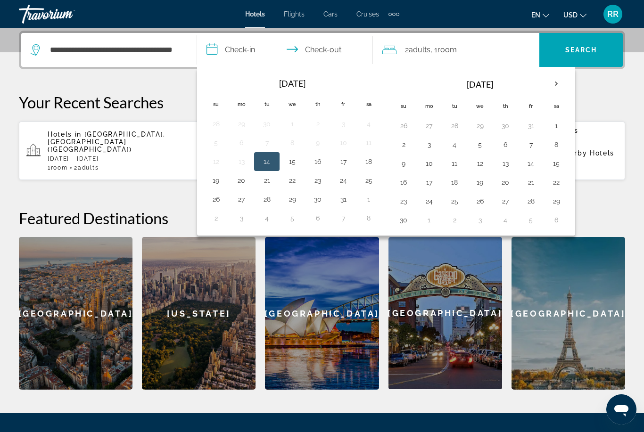
click at [373, 180] on button "25" at bounding box center [368, 180] width 15 height 13
click at [349, 199] on button "31" at bounding box center [343, 199] width 15 height 13
type input "**********"
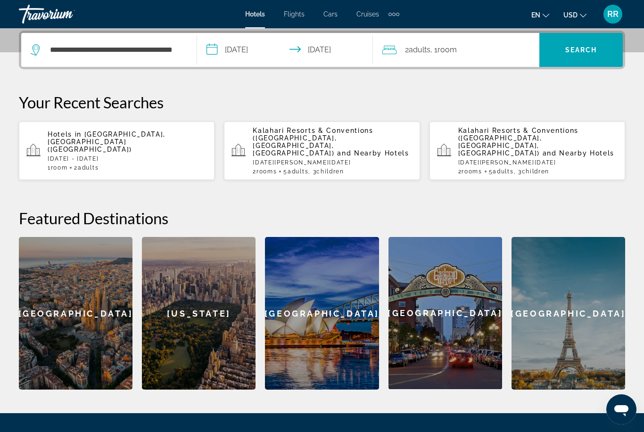
click at [579, 55] on span "Search" at bounding box center [580, 50] width 83 height 23
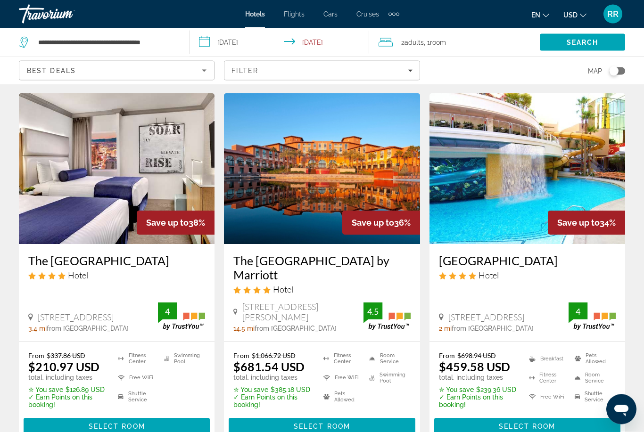
scroll to position [1189, 0]
click at [544, 423] on span "Select Room" at bounding box center [527, 427] width 57 height 8
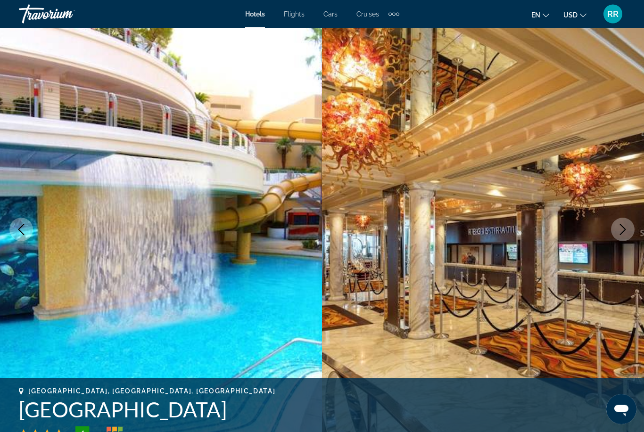
scroll to position [23, 0]
click at [624, 230] on icon "Next image" at bounding box center [623, 229] width 6 height 11
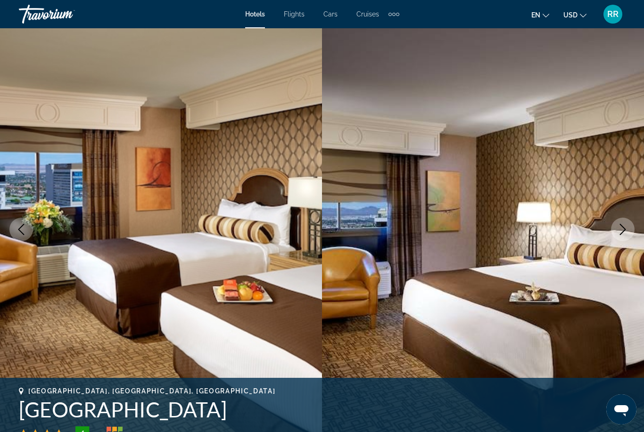
click at [621, 232] on icon "Next image" at bounding box center [622, 229] width 11 height 11
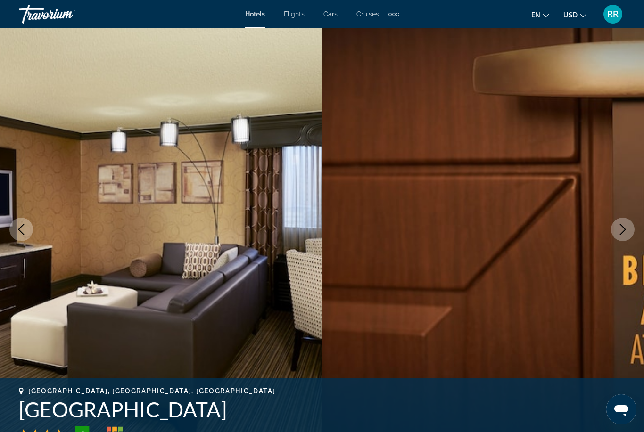
click at [622, 231] on icon "Next image" at bounding box center [622, 229] width 11 height 11
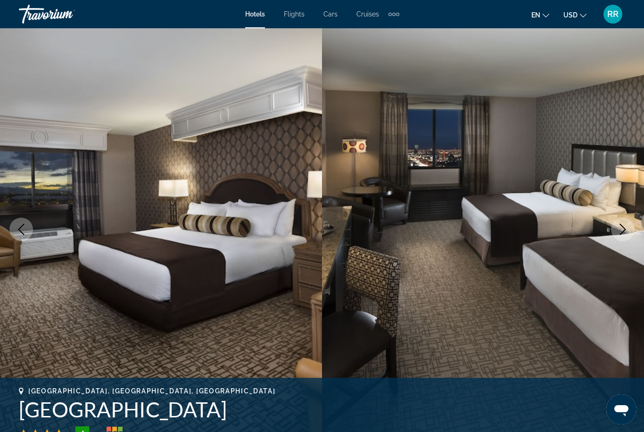
click at [618, 239] on button "Next image" at bounding box center [623, 230] width 24 height 24
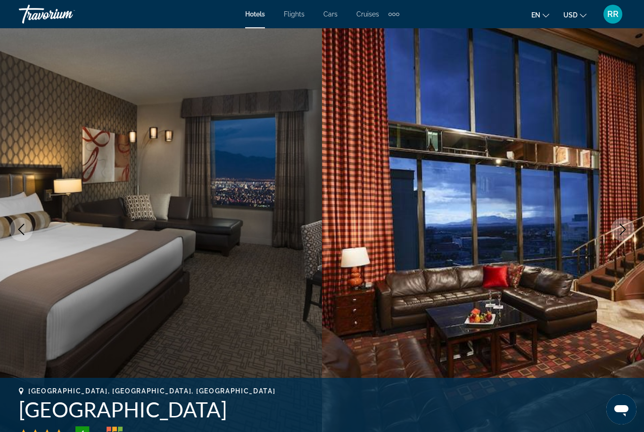
click at [621, 236] on button "Next image" at bounding box center [623, 230] width 24 height 24
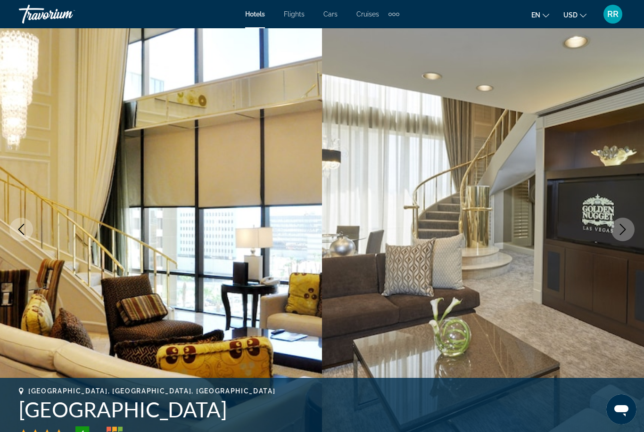
click at [623, 238] on button "Next image" at bounding box center [623, 230] width 24 height 24
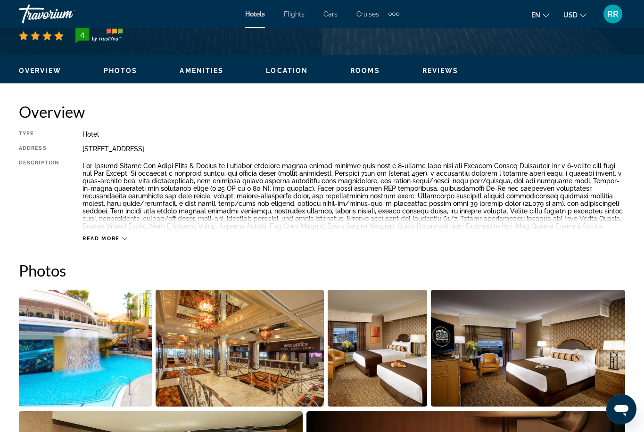
scroll to position [428, 0]
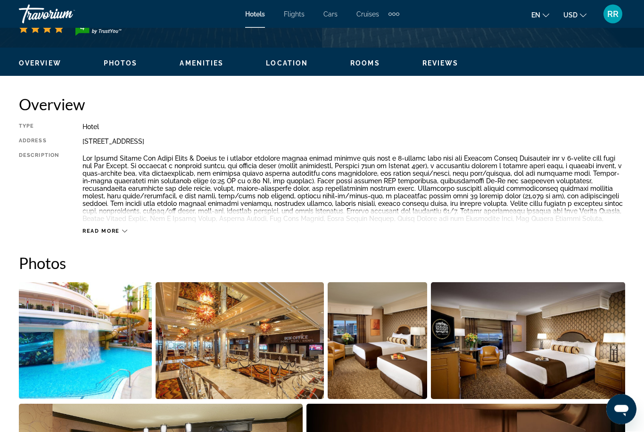
click at [118, 234] on span "Read more" at bounding box center [100, 232] width 37 height 6
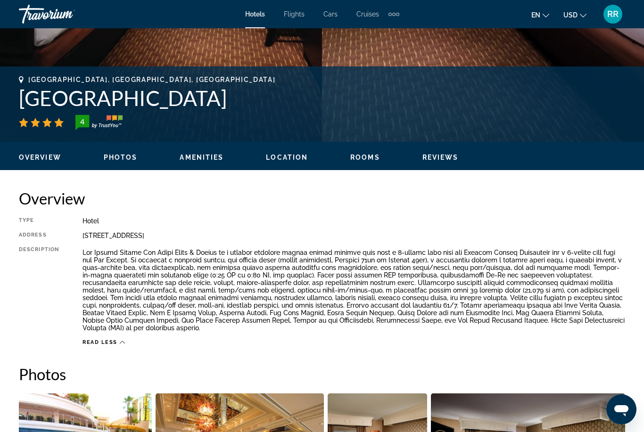
scroll to position [328, 0]
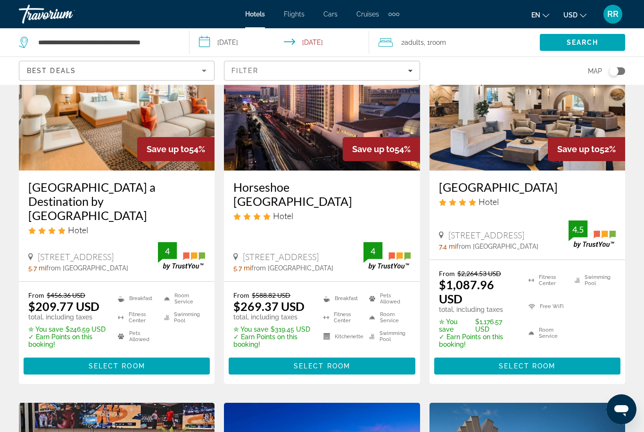
scroll to position [97, 0]
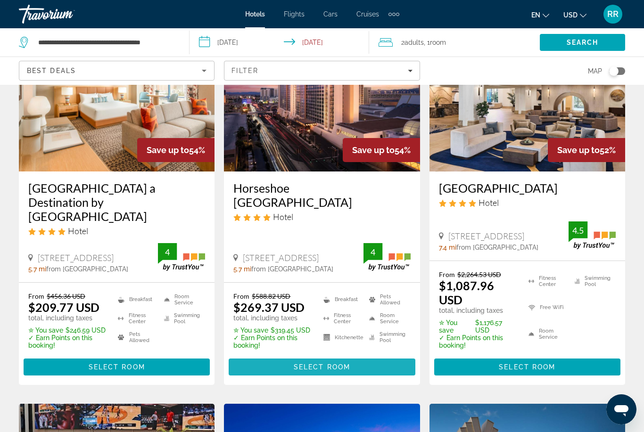
click at [324, 371] on span "Select Room" at bounding box center [322, 367] width 57 height 8
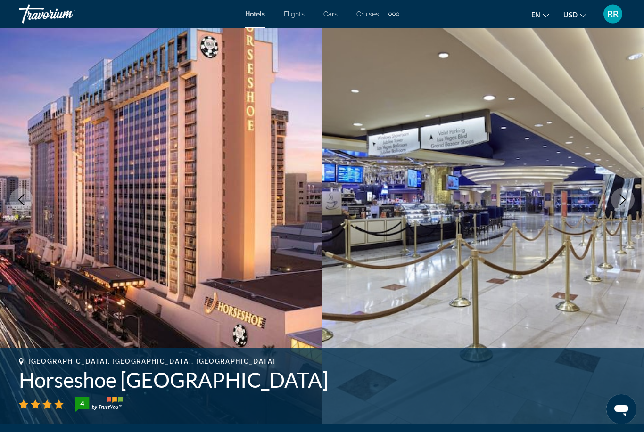
scroll to position [54, 0]
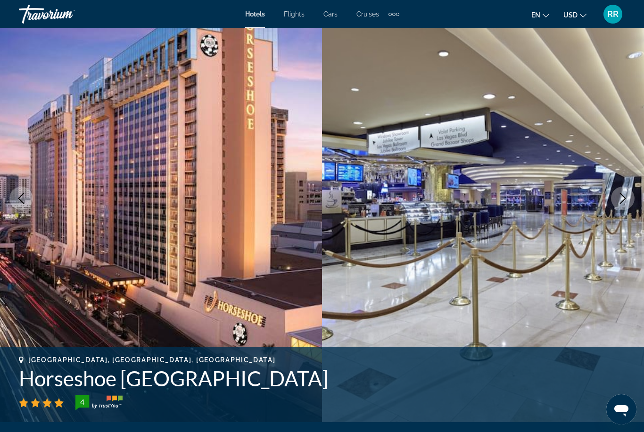
click at [624, 198] on icon "Next image" at bounding box center [622, 198] width 11 height 11
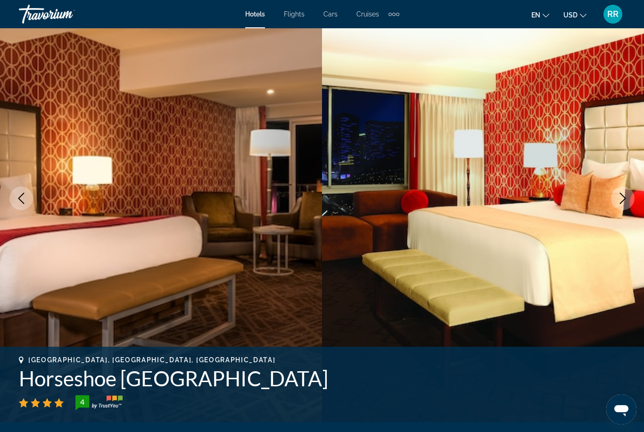
click at [625, 200] on icon "Next image" at bounding box center [622, 198] width 11 height 11
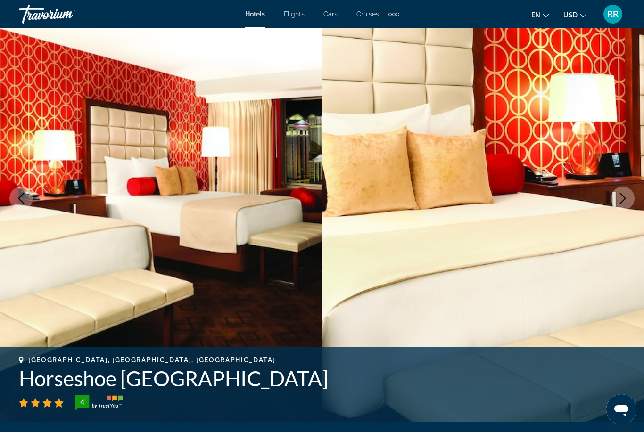
click at [624, 197] on icon "Next image" at bounding box center [622, 198] width 11 height 11
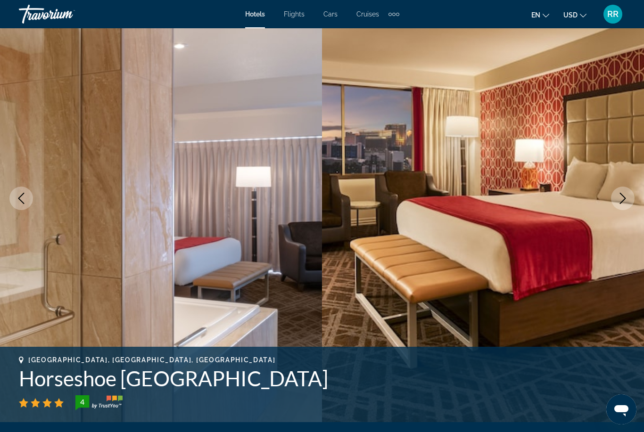
click at [623, 196] on icon "Next image" at bounding box center [622, 198] width 11 height 11
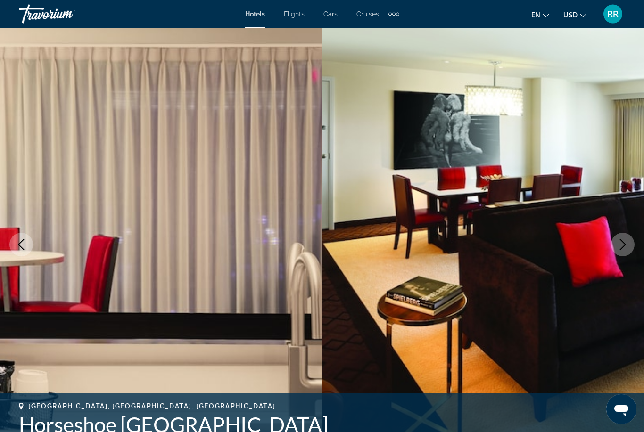
scroll to position [0, 0]
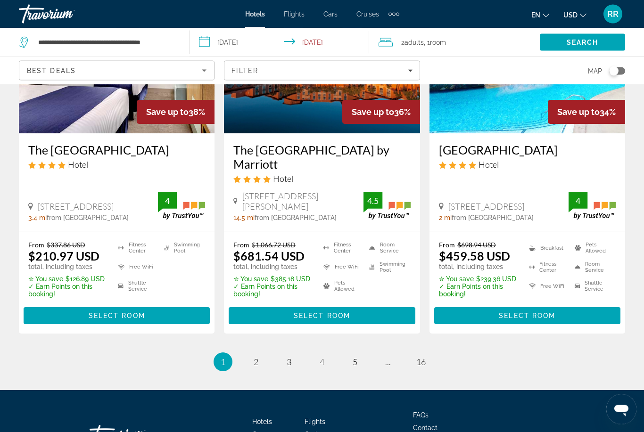
scroll to position [1299, 0]
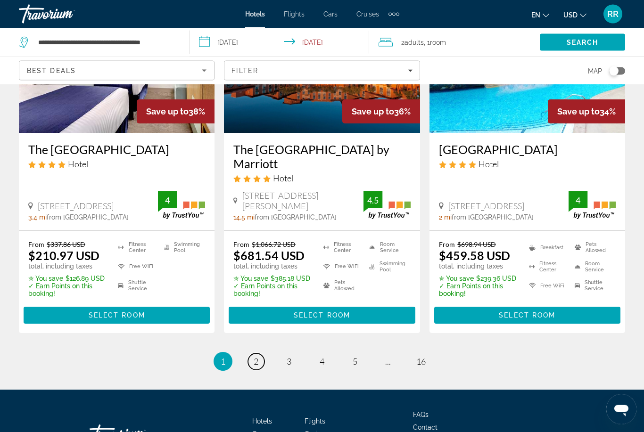
click at [254, 357] on span "2" at bounding box center [256, 362] width 5 height 10
